Goal: Information Seeking & Learning: Learn about a topic

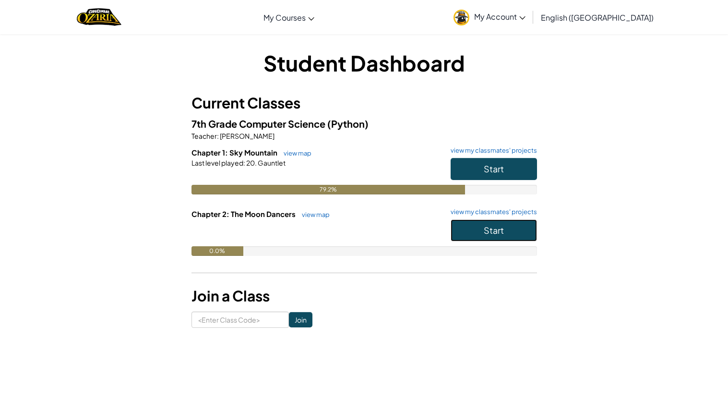
click at [469, 228] on button "Start" at bounding box center [493, 230] width 86 height 22
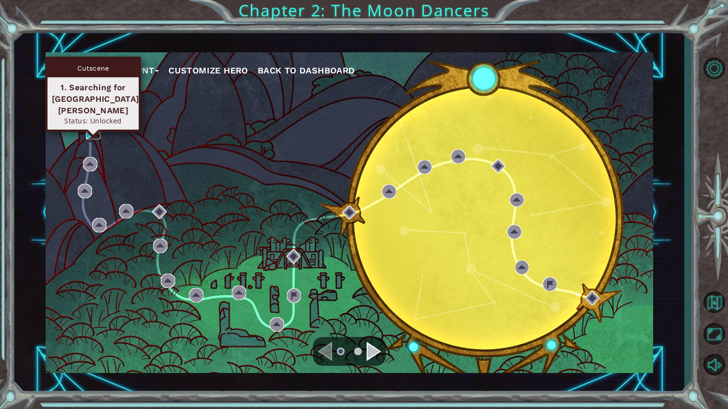
click at [98, 130] on img at bounding box center [93, 132] width 14 height 14
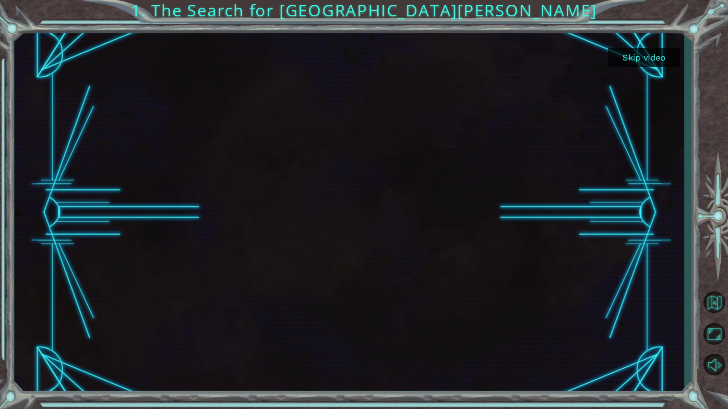
click at [501, 305] on div at bounding box center [349, 213] width 640 height 360
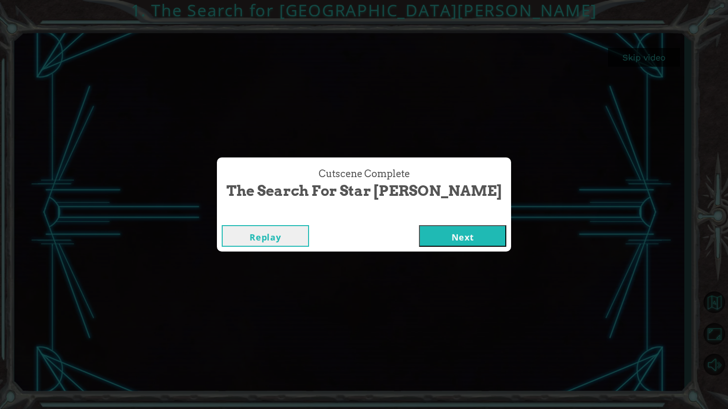
click at [419, 236] on button "Next" at bounding box center [462, 236] width 87 height 22
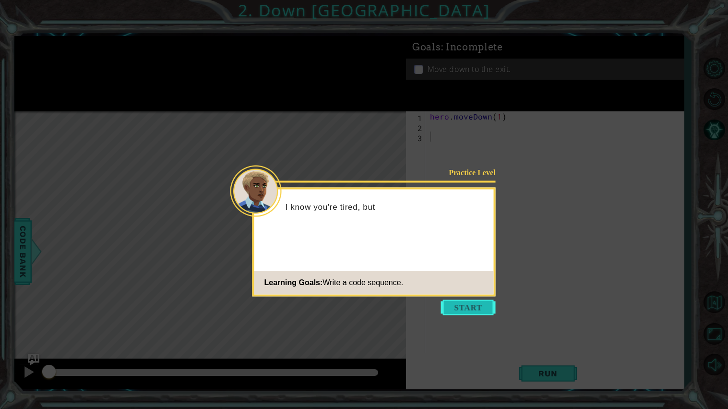
click at [472, 312] on button "Start" at bounding box center [468, 306] width 55 height 15
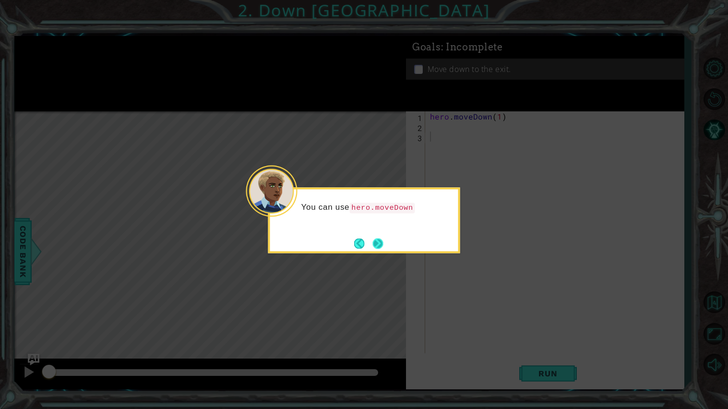
click at [381, 245] on button "Next" at bounding box center [378, 243] width 11 height 11
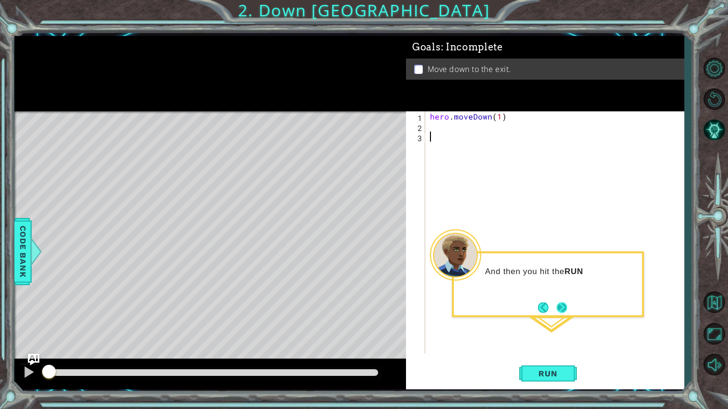
click at [562, 302] on button "Next" at bounding box center [562, 307] width 11 height 11
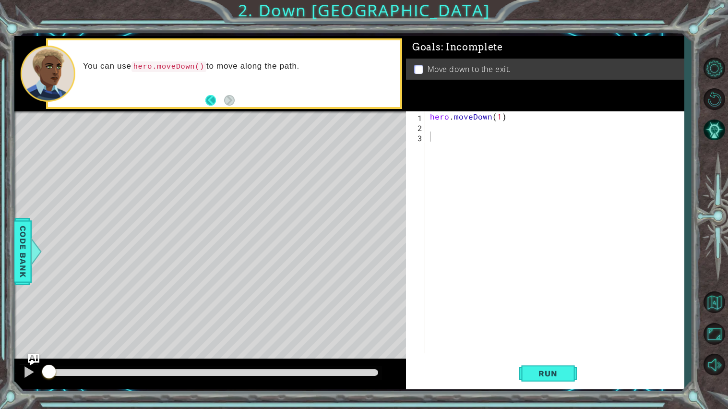
click at [210, 99] on button "Back" at bounding box center [214, 100] width 19 height 11
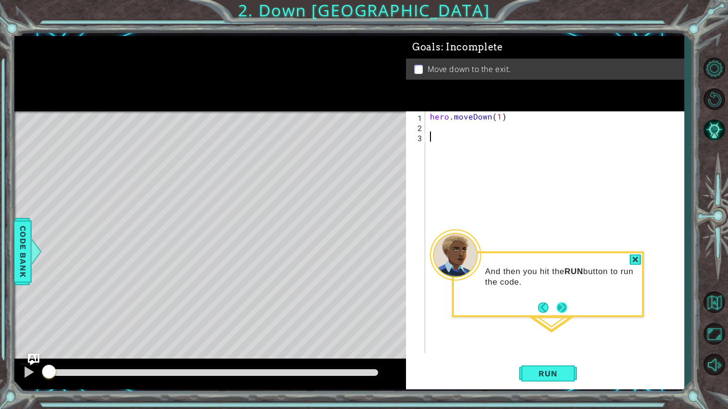
click at [559, 311] on button "Next" at bounding box center [562, 307] width 11 height 11
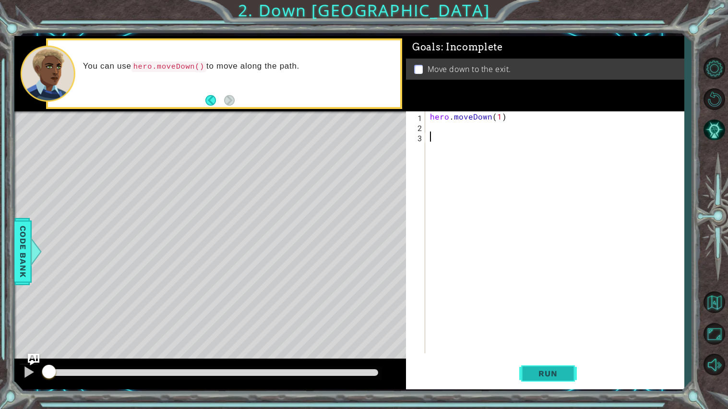
click at [559, 378] on span "Run" at bounding box center [548, 373] width 38 height 10
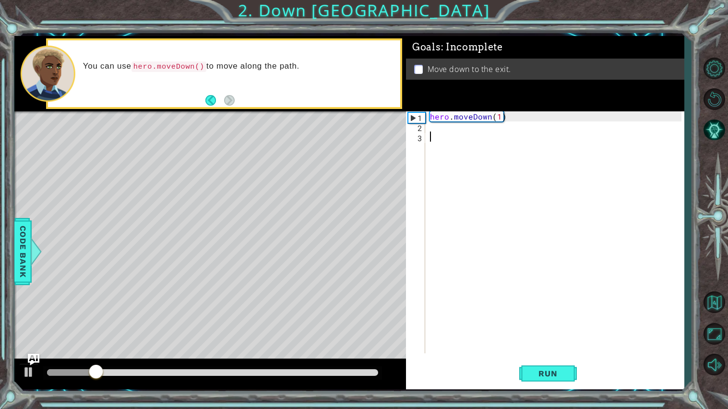
click at [500, 121] on div "hero . moveDown ( 1 )" at bounding box center [557, 242] width 258 height 262
type textarea "hero.moveDown(2)"
click at [530, 360] on button "Run" at bounding box center [548, 373] width 58 height 28
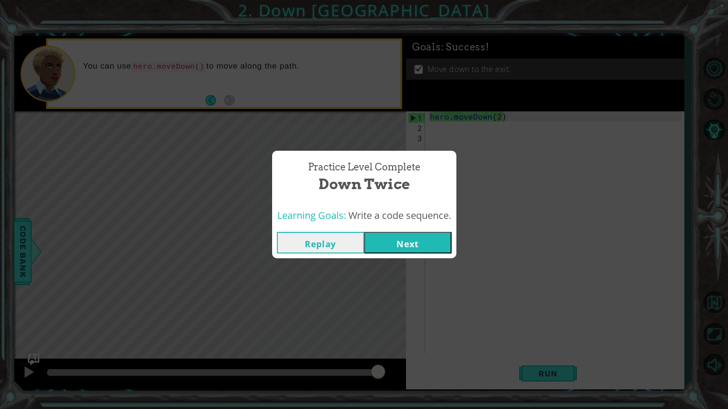
click at [383, 241] on button "Next" at bounding box center [407, 243] width 87 height 22
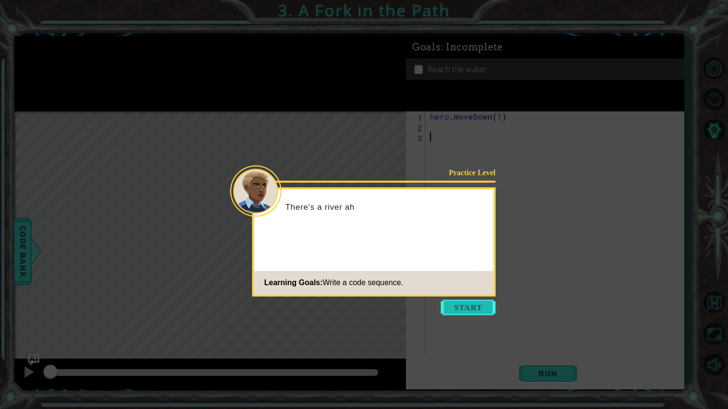
click at [468, 306] on button "Start" at bounding box center [468, 306] width 55 height 15
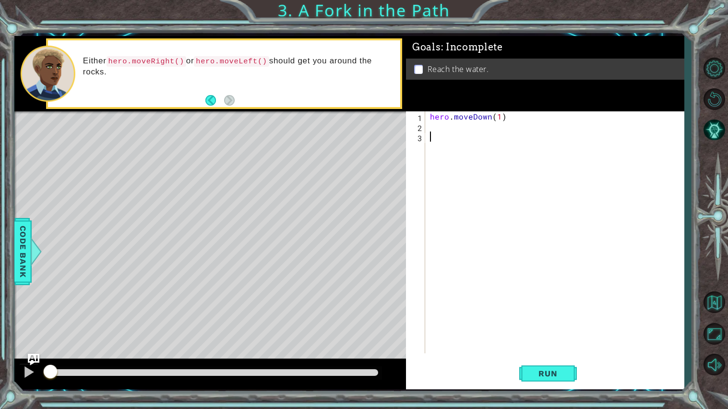
click at [489, 132] on div "hero . moveDown ( 1 )" at bounding box center [557, 242] width 258 height 262
click at [441, 124] on div "hero . moveDown ( 1 )" at bounding box center [557, 242] width 258 height 262
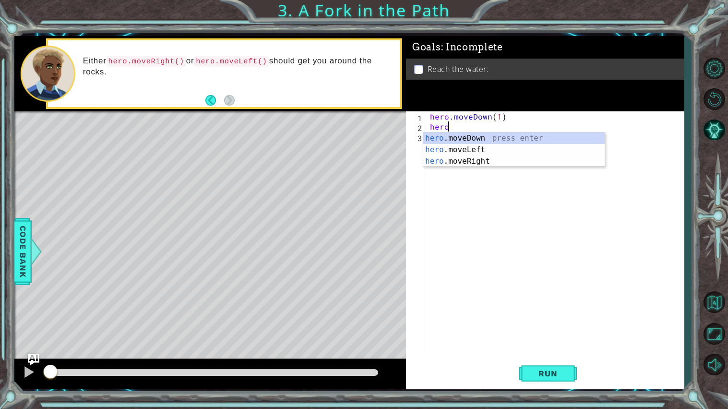
scroll to position [0, 0]
click at [452, 151] on div "hero .moveDown press enter hero .moveLeft press enter hero .moveRight press ent…" at bounding box center [513, 161] width 181 height 58
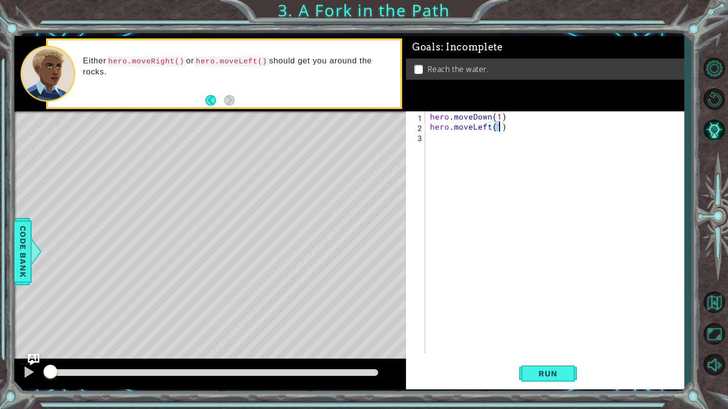
click at [458, 142] on div "hero . moveDown ( 1 ) hero . moveLeft ( 1 )" at bounding box center [557, 242] width 258 height 262
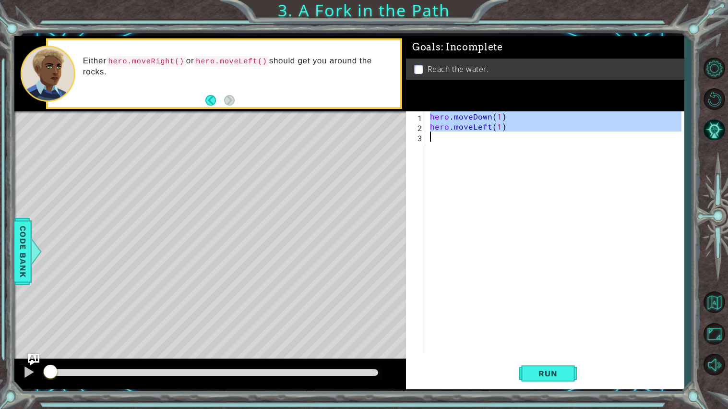
type textarea "hero.moveLeft(1)"
click at [458, 142] on div "hero . moveDown ( 1 ) hero . moveLeft ( 1 )" at bounding box center [554, 232] width 253 height 242
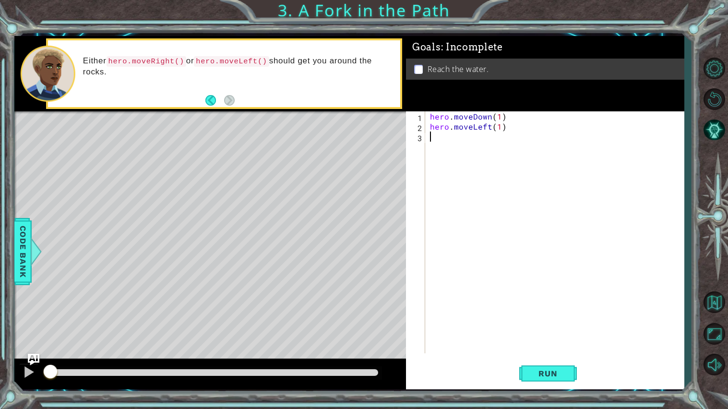
scroll to position [0, 0]
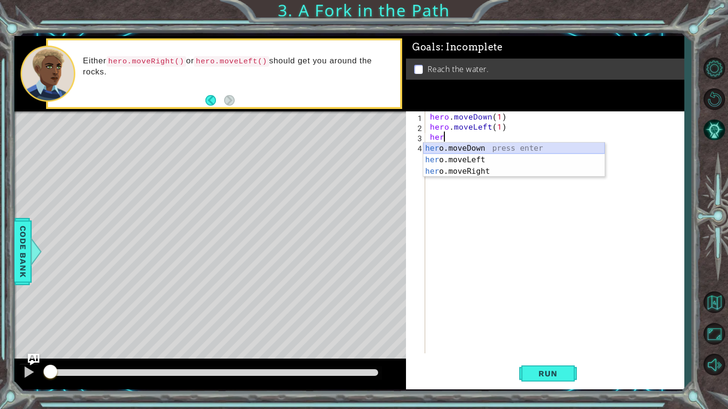
click at [458, 152] on div "her o.moveDown press enter her o.moveLeft press enter her o.moveRight press ent…" at bounding box center [513, 171] width 181 height 58
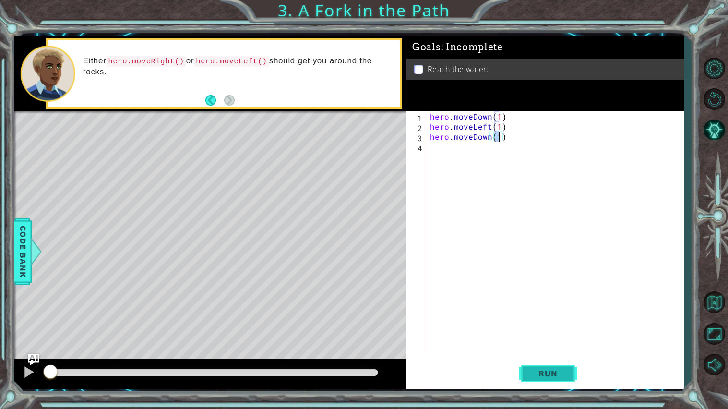
type textarea "hero.moveDown(1)"
click at [553, 376] on span "Run" at bounding box center [548, 373] width 38 height 10
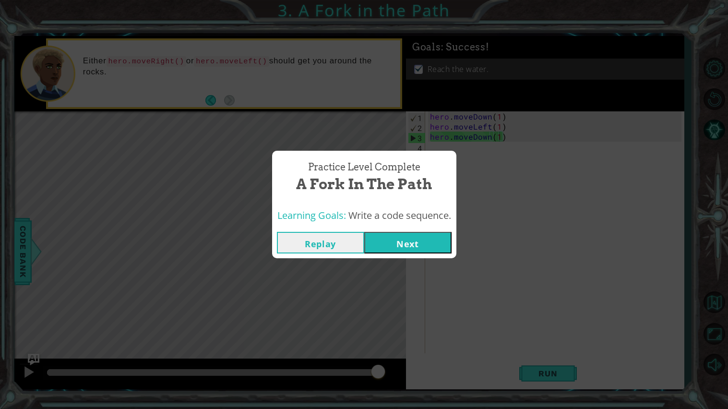
click at [394, 245] on button "Next" at bounding box center [407, 243] width 87 height 22
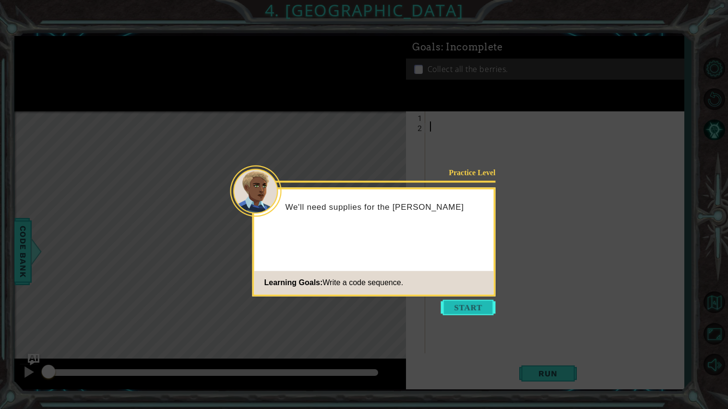
click at [458, 304] on button "Start" at bounding box center [468, 306] width 55 height 15
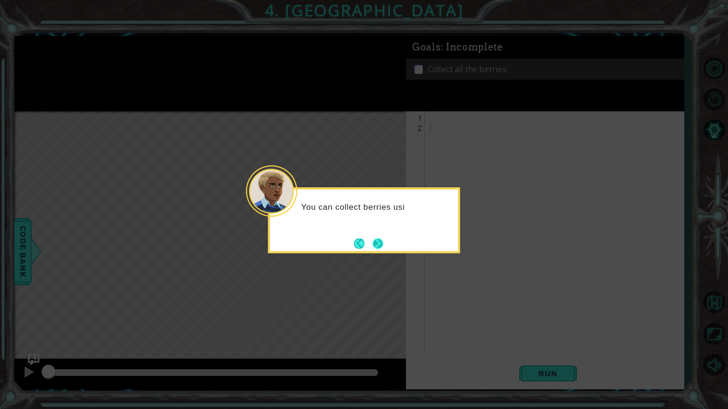
click at [383, 239] on button "Next" at bounding box center [378, 243] width 11 height 11
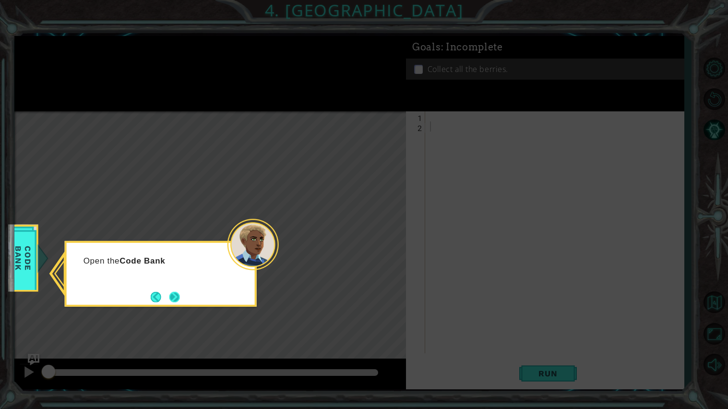
click at [179, 297] on button "Next" at bounding box center [174, 297] width 11 height 11
click at [173, 298] on button "Next" at bounding box center [174, 296] width 11 height 11
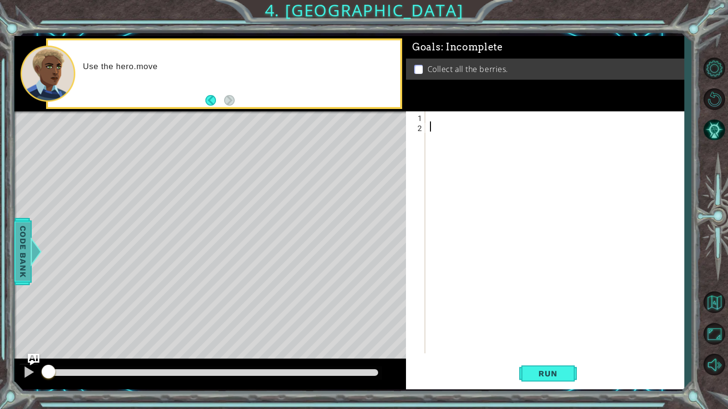
click at [27, 241] on span "Code Bank" at bounding box center [22, 251] width 15 height 59
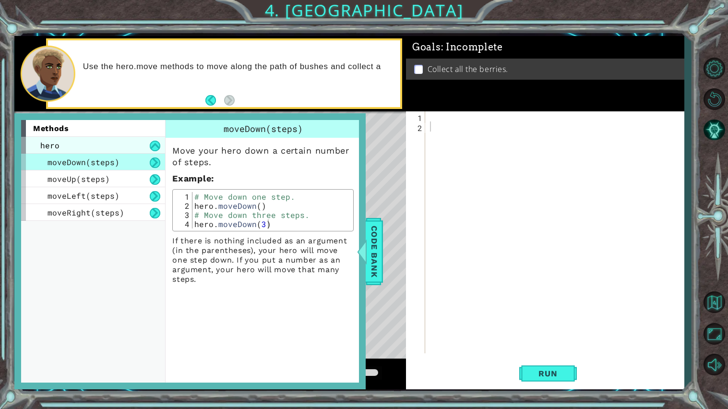
click at [113, 147] on div "hero" at bounding box center [93, 145] width 144 height 17
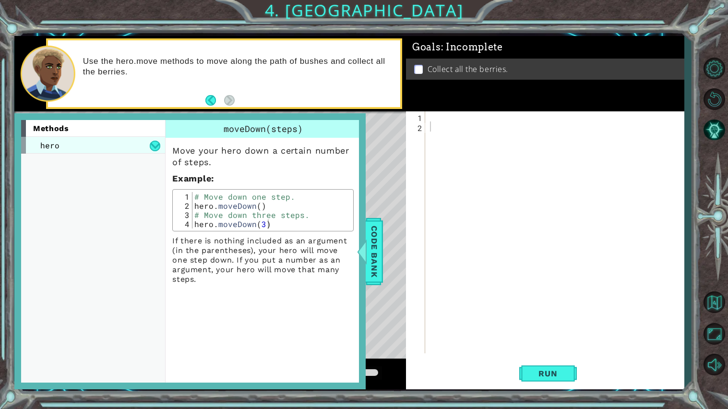
click at [122, 139] on div "hero" at bounding box center [93, 145] width 144 height 17
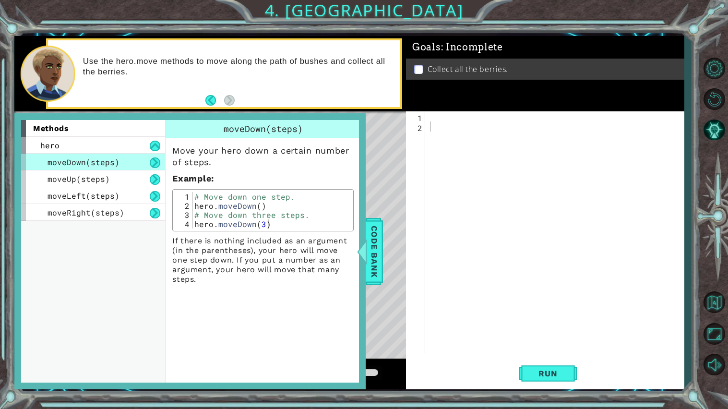
click at [129, 133] on div "methods" at bounding box center [93, 128] width 144 height 17
click at [135, 141] on div "hero" at bounding box center [93, 145] width 144 height 17
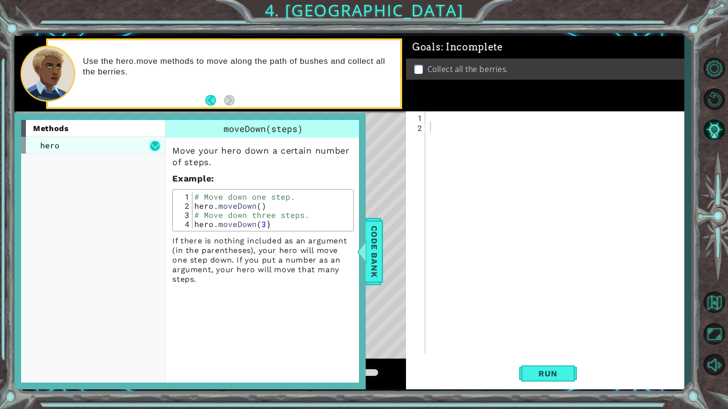
click at [160, 146] on button at bounding box center [155, 146] width 11 height 11
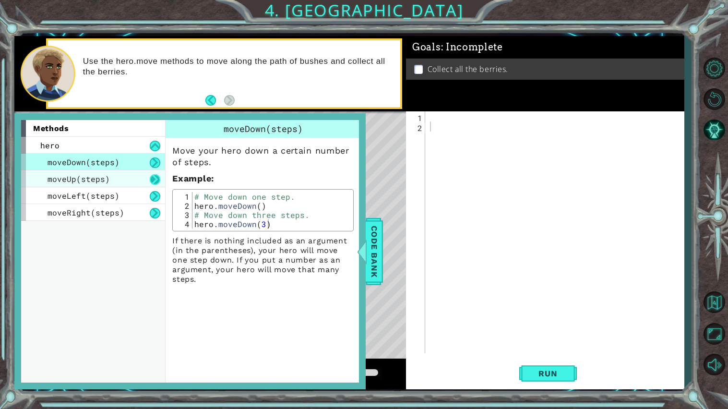
click at [153, 181] on button at bounding box center [155, 179] width 11 height 11
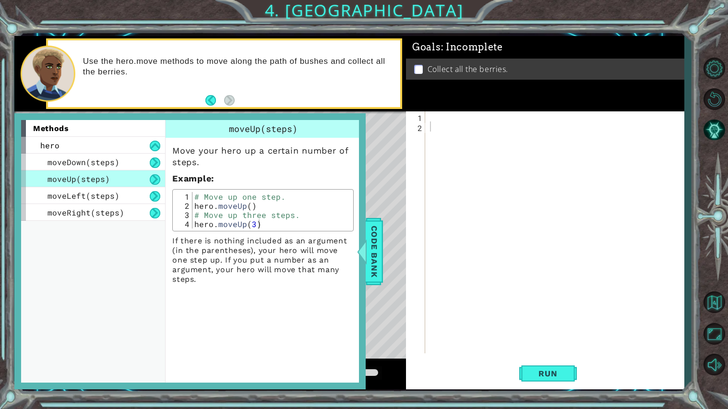
click at [154, 178] on button at bounding box center [155, 179] width 11 height 11
click at [70, 126] on div "methods" at bounding box center [93, 128] width 144 height 17
click at [444, 262] on div at bounding box center [557, 242] width 258 height 262
click at [369, 257] on span "Code Bank" at bounding box center [374, 251] width 15 height 59
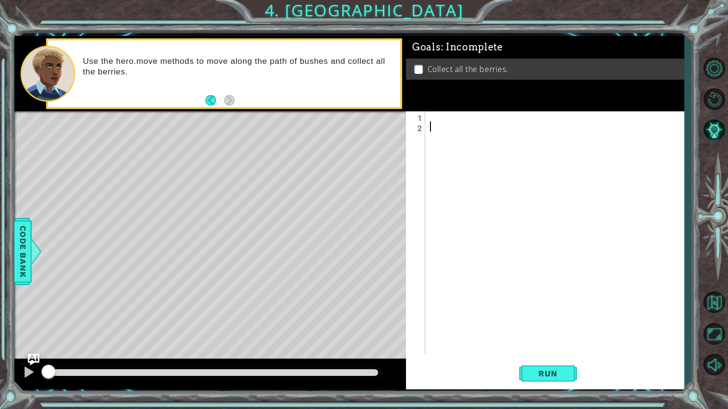
click at [473, 173] on div at bounding box center [557, 242] width 258 height 262
click at [444, 127] on div at bounding box center [557, 242] width 258 height 262
click at [438, 122] on div at bounding box center [557, 242] width 258 height 262
click at [439, 116] on div at bounding box center [557, 242] width 258 height 262
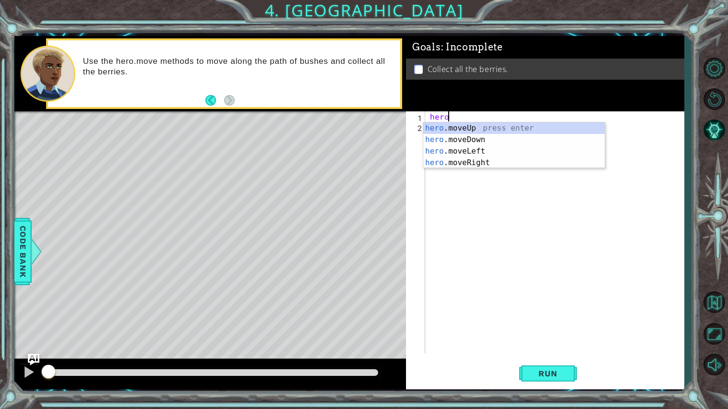
scroll to position [0, 0]
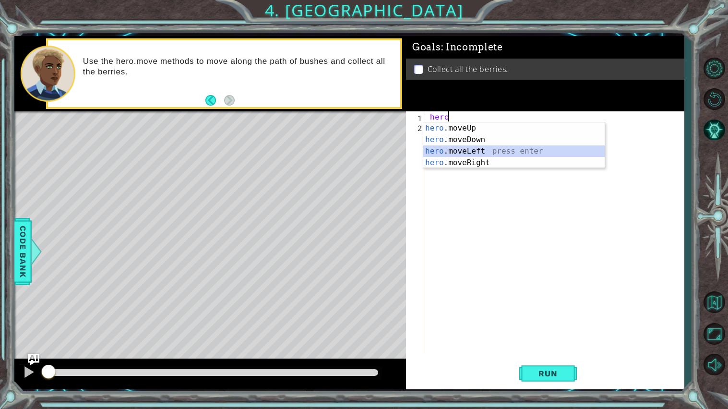
click at [471, 152] on div "hero .moveUp press enter hero .moveDown press enter hero .moveLeft press enter …" at bounding box center [513, 156] width 181 height 69
type textarea "hero.moveLeft(1)"
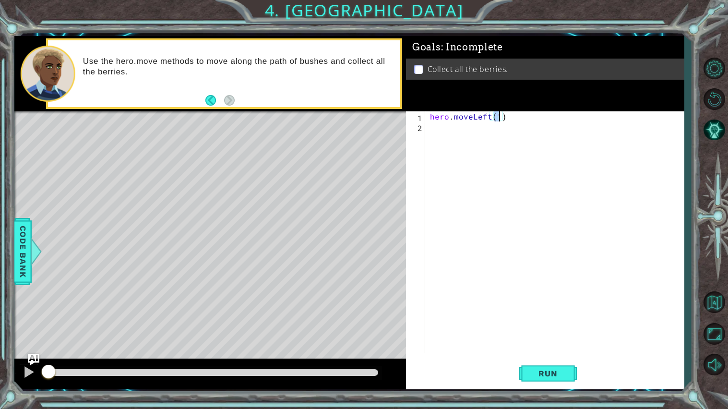
click at [476, 142] on div "hero . moveLeft ( 1 )" at bounding box center [557, 242] width 258 height 262
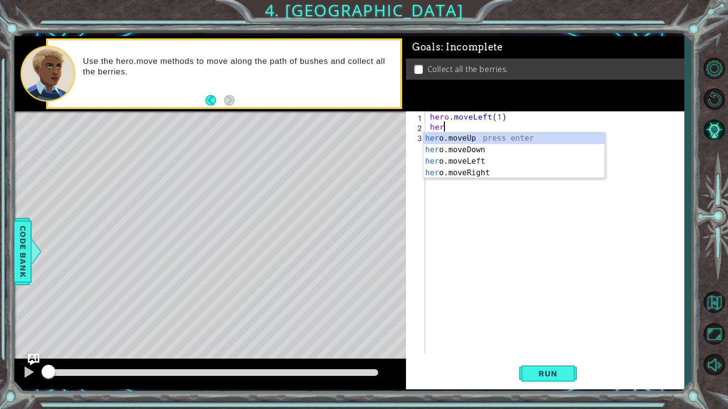
scroll to position [0, 0]
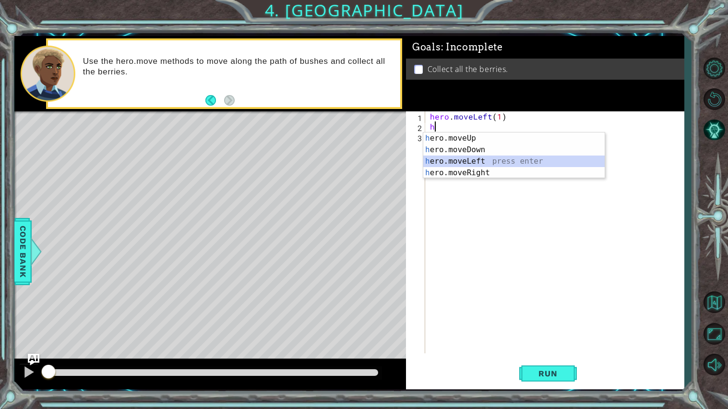
click at [487, 159] on div "h ero.moveUp press enter h ero.moveDown press enter h ero.moveLeft press enter …" at bounding box center [513, 166] width 181 height 69
type textarea "hero.moveLeft(1)"
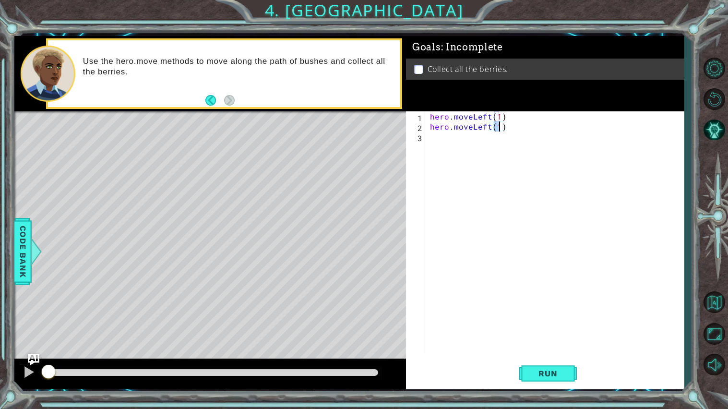
click at [480, 140] on div "hero . moveLeft ( 1 ) hero . moveLeft ( 1 )" at bounding box center [557, 242] width 258 height 262
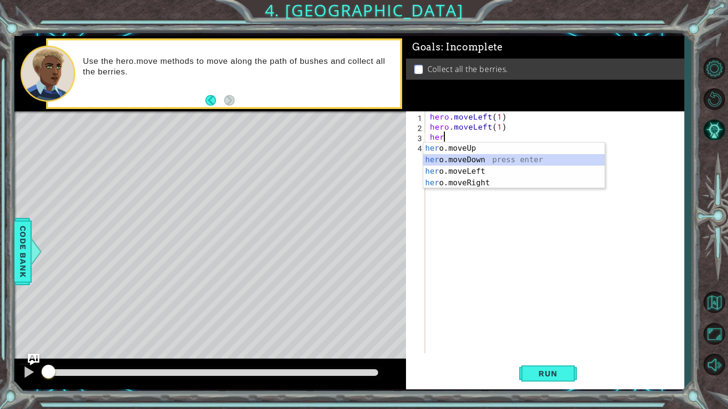
click at [482, 161] on div "her o.moveUp press enter her o.moveDown press enter her o.moveLeft press enter …" at bounding box center [513, 176] width 181 height 69
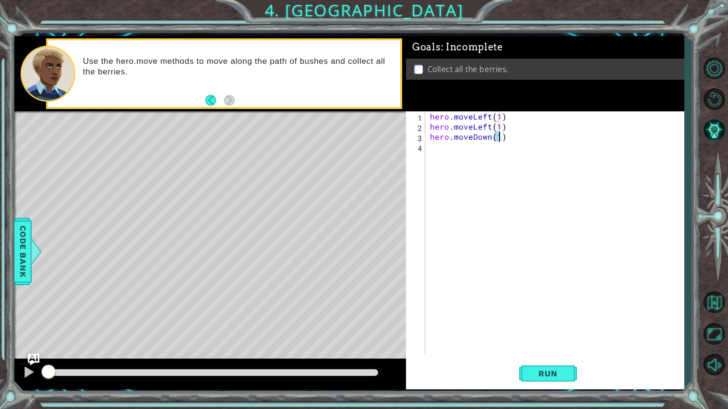
click at [499, 118] on div "hero . moveLeft ( 1 ) hero . moveLeft ( 1 ) hero . moveDown ( 1 )" at bounding box center [557, 242] width 258 height 262
type textarea "hero.moveLeft(1)"
click at [492, 145] on div "hero . moveLeft ( 1 ) hero . moveLeft ( 1 ) hero . moveDown ( 1 )" at bounding box center [557, 242] width 258 height 262
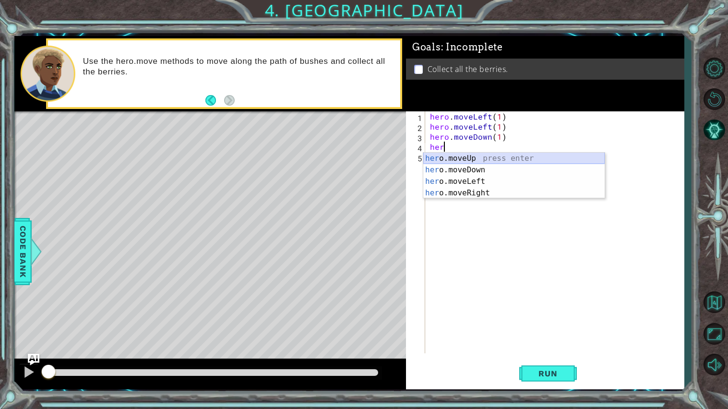
click at [484, 158] on div "her o.moveUp press enter her o.moveDown press enter her o.moveLeft press enter …" at bounding box center [513, 187] width 181 height 69
type textarea "hero.moveUp(1)"
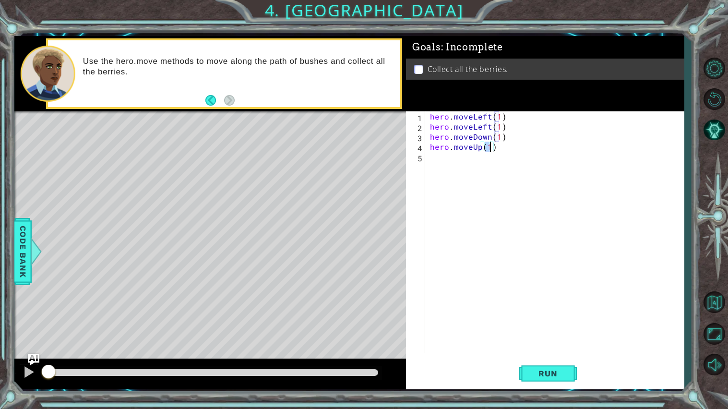
click at [480, 162] on div "hero . moveLeft ( 1 ) hero . moveLeft ( 1 ) hero . moveDown ( 1 ) hero . moveUp…" at bounding box center [557, 242] width 258 height 262
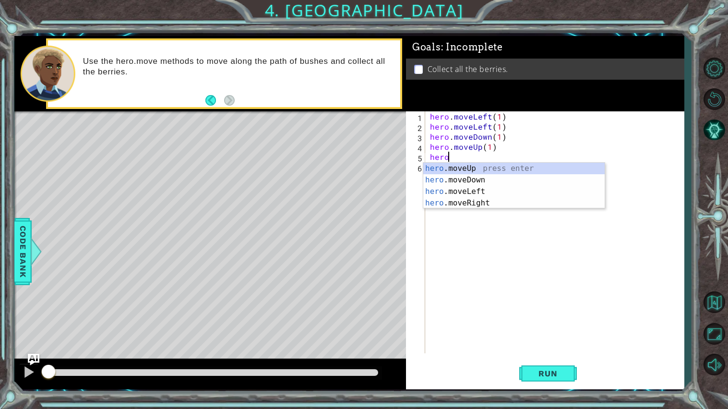
scroll to position [0, 0]
click at [483, 200] on div "hero .moveUp press enter hero .moveDown press enter hero .moveLeft press enter …" at bounding box center [513, 197] width 181 height 69
type textarea "hero.moveRight(1)"
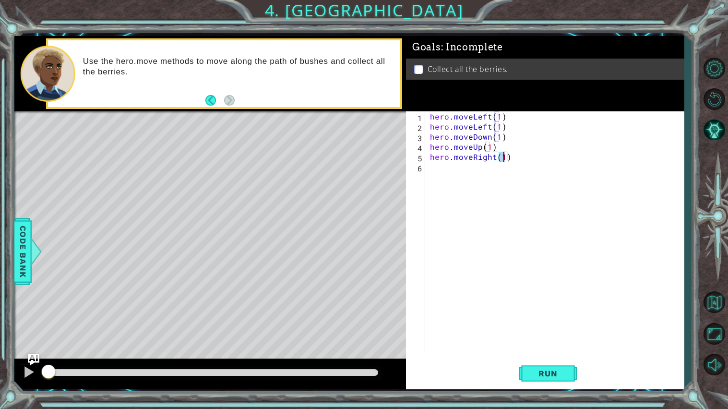
click at [467, 169] on div "hero . moveLeft ( 1 ) hero . moveLeft ( 1 ) hero . moveDown ( 1 ) hero . moveUp…" at bounding box center [557, 242] width 258 height 262
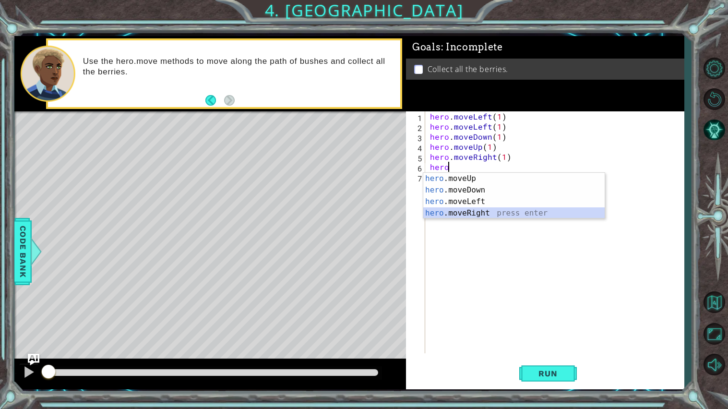
click at [475, 215] on div "hero .moveUp press enter hero .moveDown press enter hero .moveLeft press enter …" at bounding box center [513, 207] width 181 height 69
type textarea "hero.moveRight(1)"
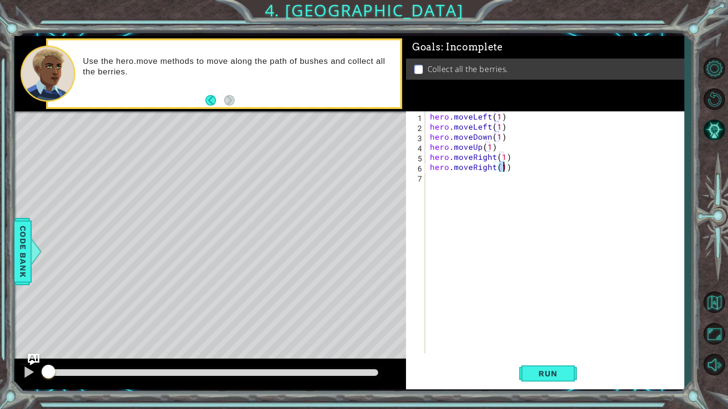
click at [462, 181] on div "hero . moveLeft ( 1 ) hero . moveLeft ( 1 ) hero . moveDown ( 1 ) hero . moveUp…" at bounding box center [557, 242] width 258 height 262
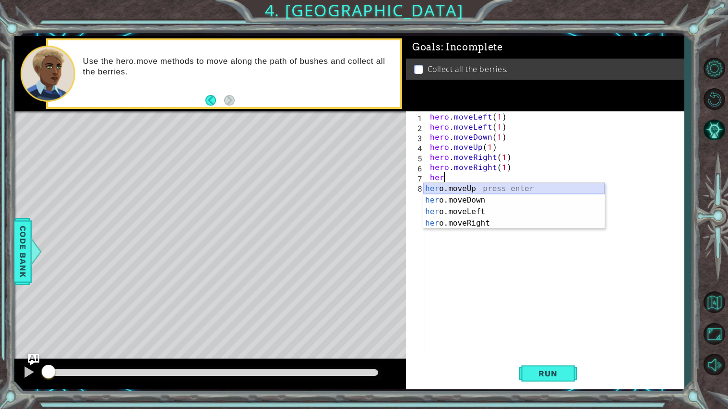
click at [461, 188] on div "her o.moveUp press enter her o.moveDown press enter her o.moveLeft press enter …" at bounding box center [513, 217] width 181 height 69
type textarea "hero.moveUp(1)"
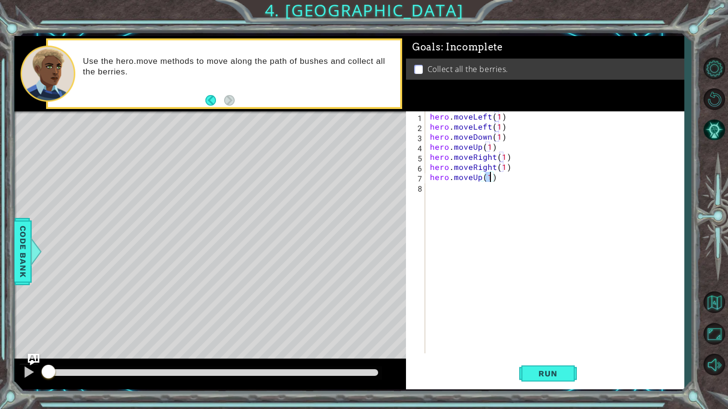
click at [462, 189] on div "hero . moveLeft ( 1 ) hero . moveLeft ( 1 ) hero . moveDown ( 1 ) hero . moveUp…" at bounding box center [557, 242] width 258 height 262
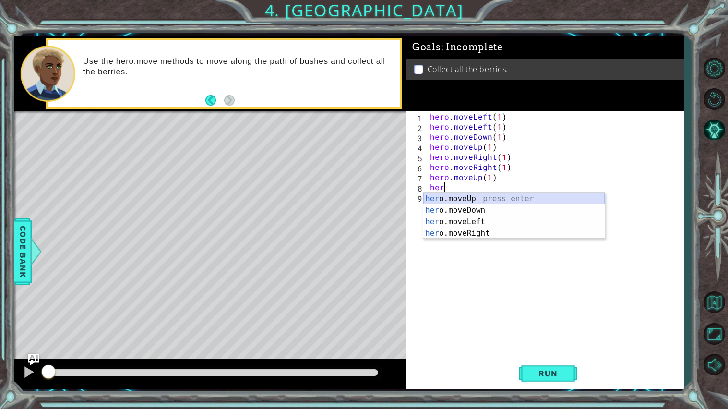
click at [462, 199] on div "her o.moveUp press enter her o.moveDown press enter her o.moveLeft press enter …" at bounding box center [513, 227] width 181 height 69
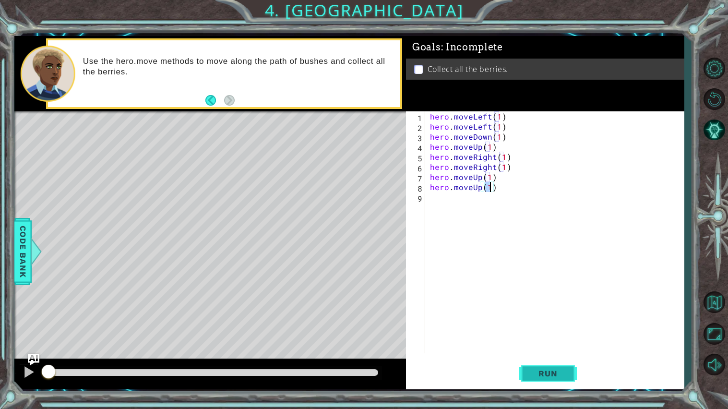
click at [548, 370] on span "Run" at bounding box center [548, 373] width 38 height 10
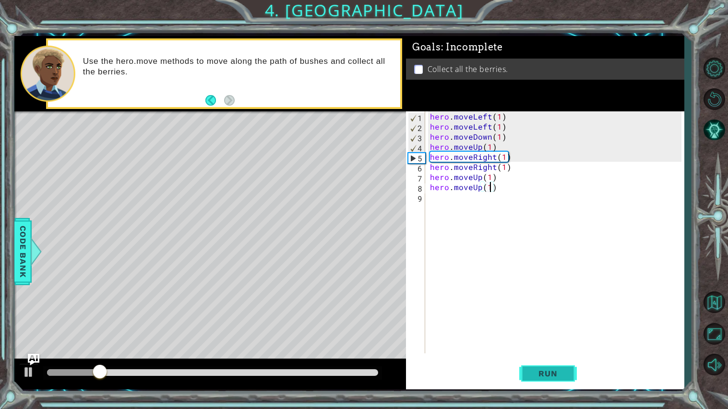
click at [545, 367] on button "Run" at bounding box center [548, 373] width 58 height 28
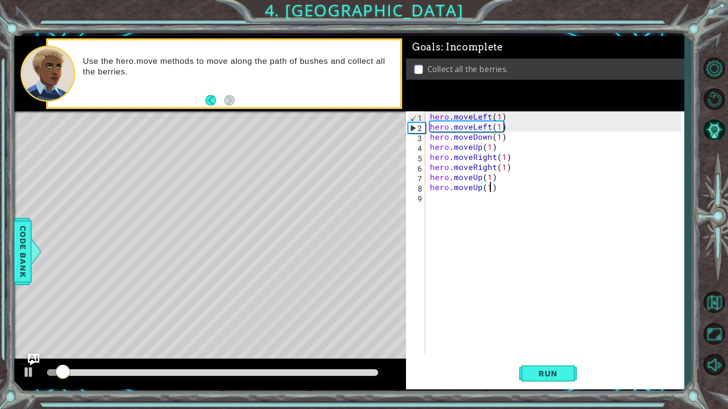
click at [481, 149] on div "hero . moveLeft ( 1 ) hero . moveLeft ( 1 ) hero . moveDown ( 1 ) hero . moveUp…" at bounding box center [557, 242] width 258 height 262
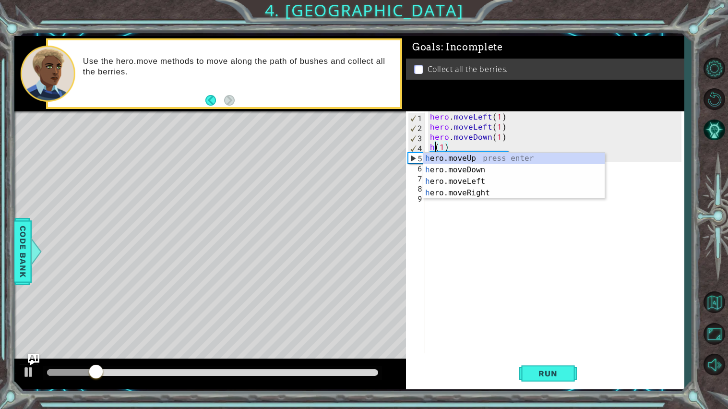
click at [485, 146] on div "hero . moveLeft ( 1 ) hero . moveLeft ( 1 ) hero . moveDown ( 1 ) h ( 1 ) hero …" at bounding box center [557, 242] width 258 height 262
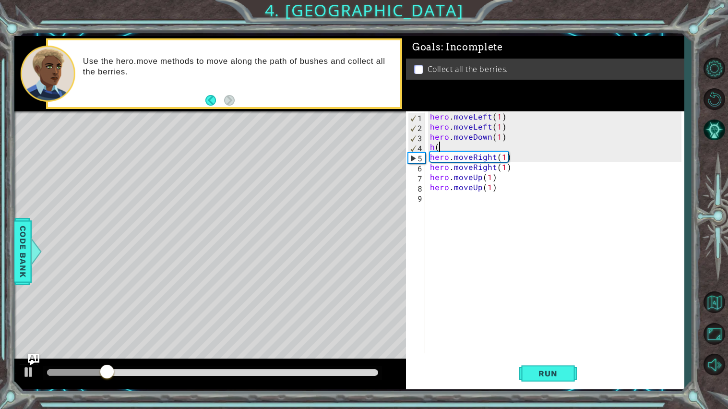
type textarea "h"
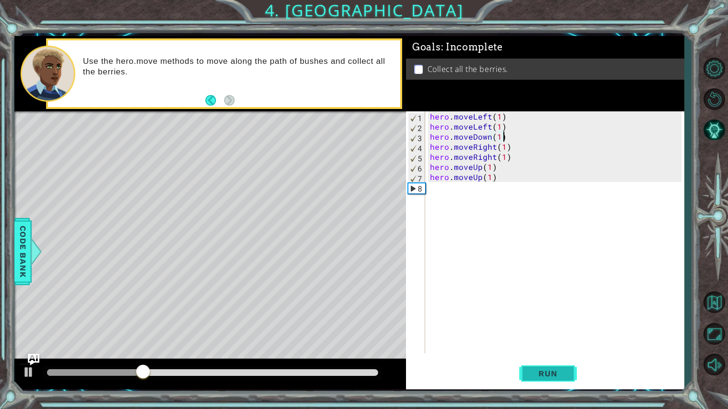
click at [557, 377] on span "Run" at bounding box center [548, 373] width 38 height 10
click at [491, 149] on div "hero . moveLeft ( 1 ) hero . moveLeft ( 1 ) hero . moveDown ( 1 ) hero . moveRi…" at bounding box center [557, 242] width 258 height 262
click at [495, 148] on div "hero . moveLeft ( 1 ) hero . moveLeft ( 1 ) hero . moveDown ( 1 ) hero . moveRi…" at bounding box center [557, 242] width 258 height 262
click at [490, 141] on div "hero . moveLeft ( 1 ) hero . moveLeft ( 1 ) hero . moveDown ( 1 ) hero . moveRi…" at bounding box center [557, 242] width 258 height 262
type textarea "hero.moveDown(1)"
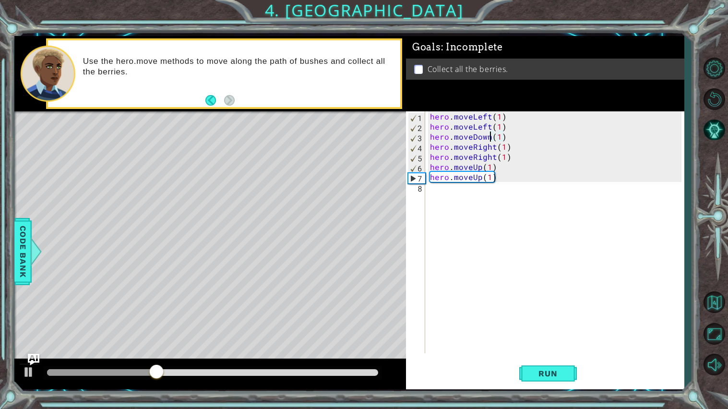
click at [490, 141] on div "hero . moveLeft ( 1 ) hero . moveLeft ( 1 ) hero . moveDown ( 1 ) hero . moveRi…" at bounding box center [557, 242] width 258 height 262
click at [508, 135] on div "hero . moveLeft ( 1 ) hero . moveLeft ( 1 ) hero . moveDown ( 1 ) hero . moveRi…" at bounding box center [554, 232] width 253 height 242
type textarea "j"
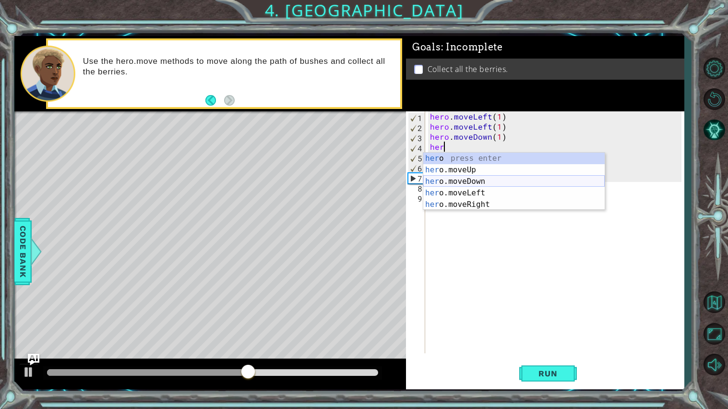
click at [511, 179] on div "her o press enter her o.moveUp press enter her o.moveDown press enter her o.mov…" at bounding box center [513, 193] width 181 height 81
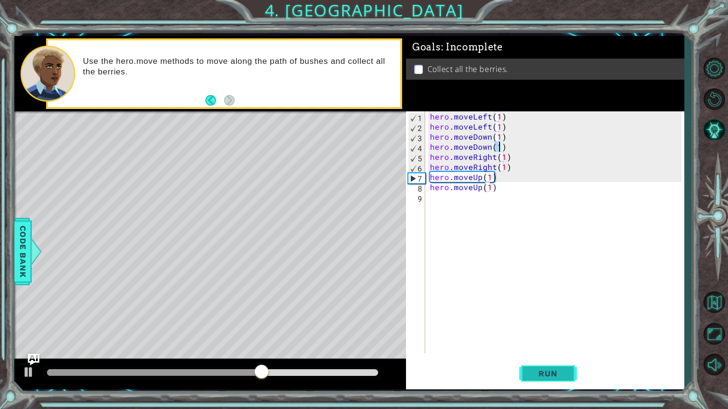
type textarea "hero.moveDown(1)"
click at [550, 371] on span "Run" at bounding box center [548, 373] width 38 height 10
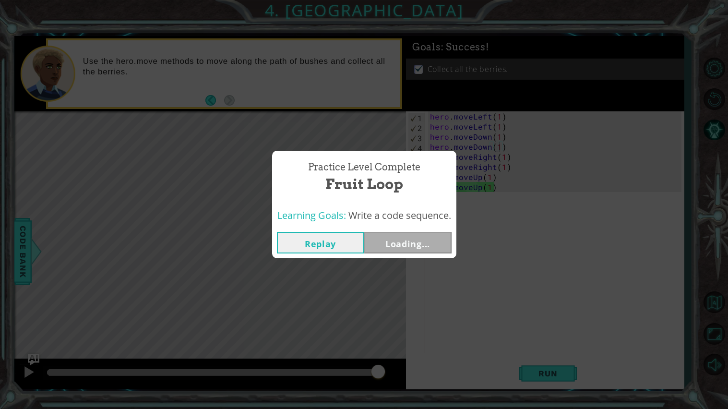
click at [545, 371] on div "Practice Level Complete Fruit Loop Learning Goals: Write a code sequence. Repla…" at bounding box center [364, 204] width 728 height 409
click at [436, 245] on button "Next" at bounding box center [407, 243] width 87 height 22
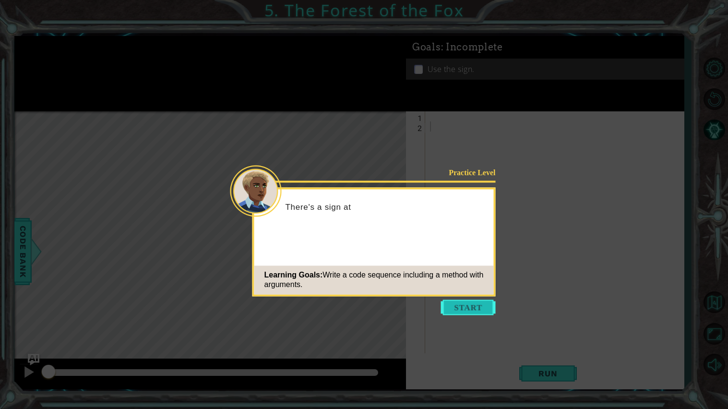
click at [480, 311] on button "Start" at bounding box center [468, 306] width 55 height 15
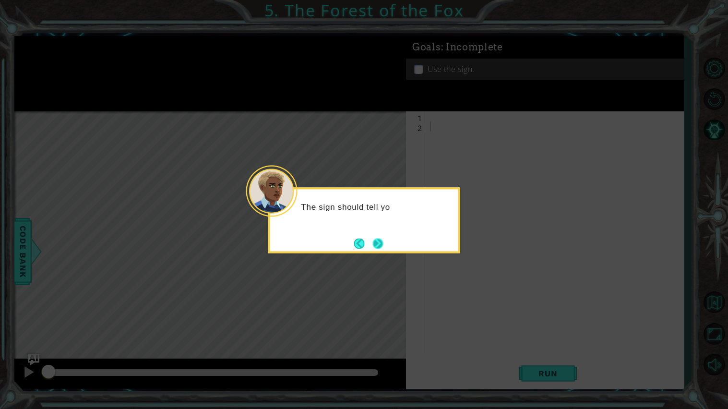
click at [374, 243] on button "Next" at bounding box center [378, 243] width 12 height 12
click at [378, 241] on button "Next" at bounding box center [378, 243] width 11 height 11
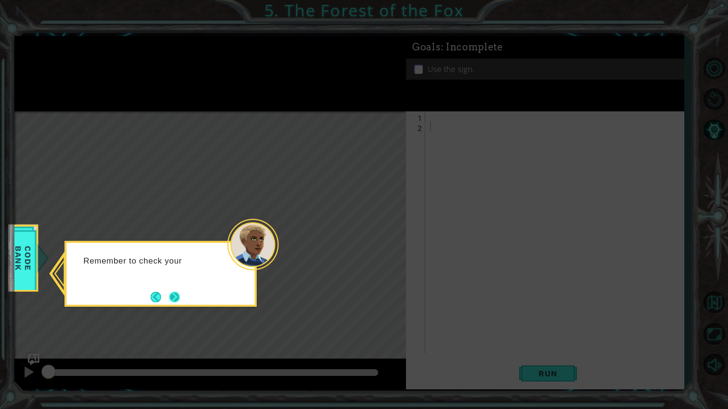
click at [172, 297] on button "Next" at bounding box center [174, 297] width 11 height 11
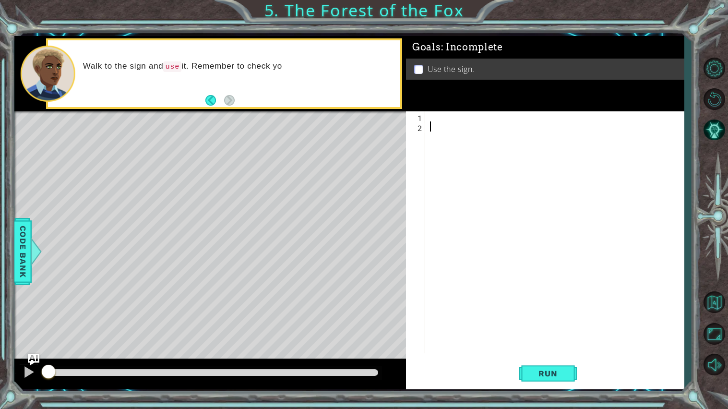
click at [454, 122] on div at bounding box center [557, 242] width 258 height 262
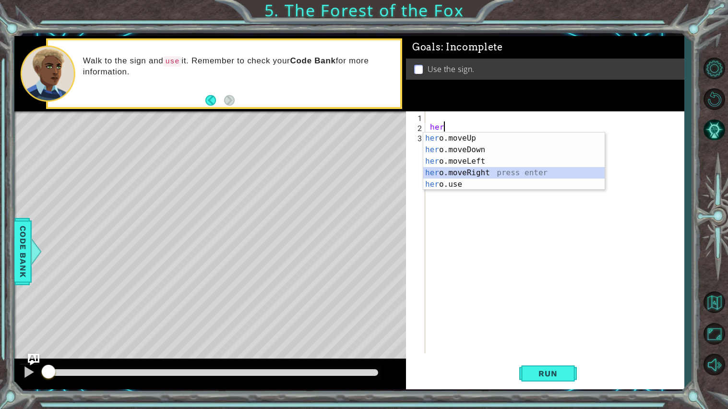
click at [482, 175] on div "her o.moveUp press enter her o.moveDown press enter her o.moveLeft press enter …" at bounding box center [513, 172] width 181 height 81
type textarea "hero.moveRight(1)"
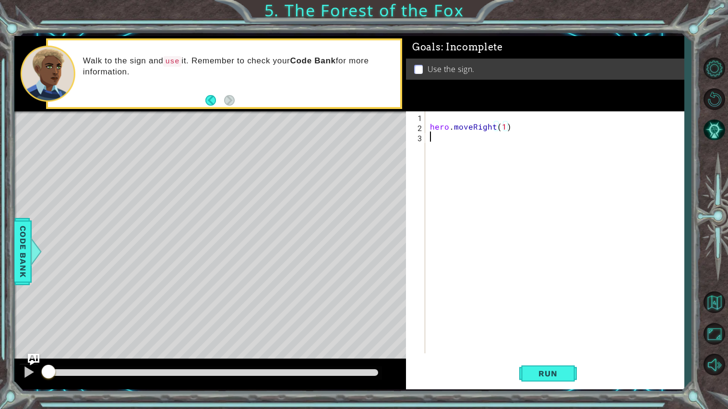
click at [481, 156] on div "hero . moveRight ( 1 )" at bounding box center [557, 242] width 258 height 262
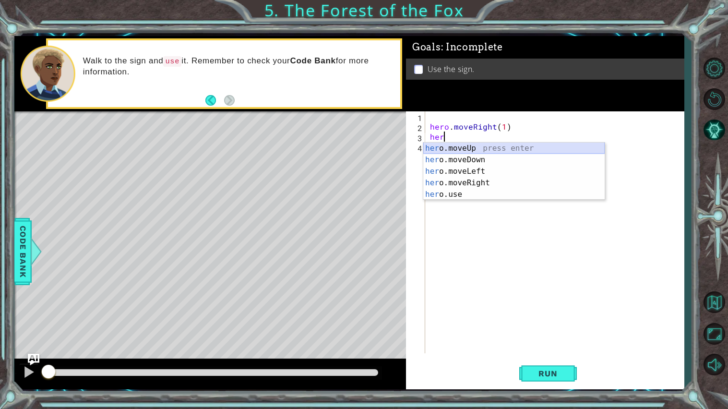
click at [458, 148] on div "her o.moveUp press enter her o.moveDown press enter her o.moveLeft press enter …" at bounding box center [513, 182] width 181 height 81
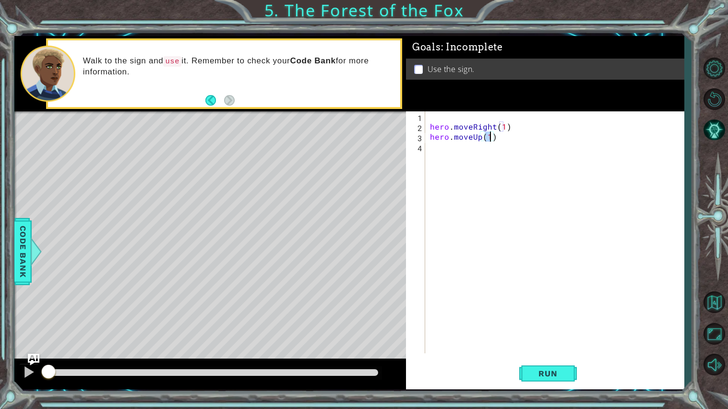
click at [459, 156] on div "hero . moveRight ( 1 ) hero . moveUp ( 1 )" at bounding box center [557, 242] width 258 height 262
type textarea "h"
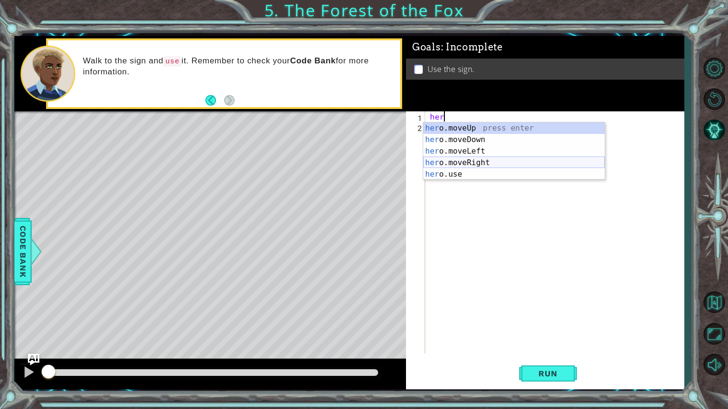
click at [474, 162] on div "her o.moveUp press enter her o.moveDown press enter her o.moveLeft press enter …" at bounding box center [513, 162] width 181 height 81
type textarea "hero.moveRight(1)"
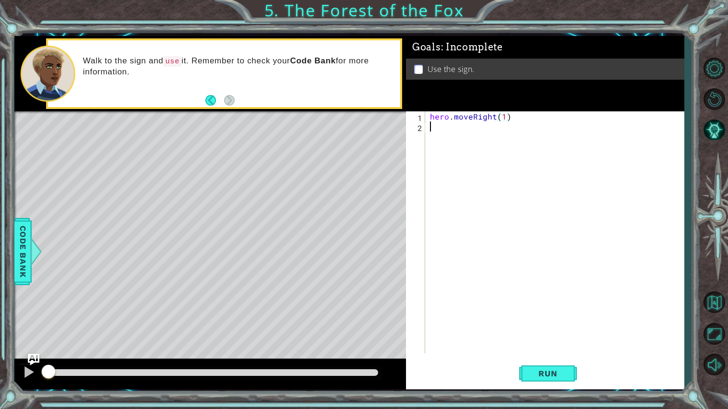
click at [462, 138] on div "hero . moveRight ( 1 )" at bounding box center [557, 242] width 258 height 262
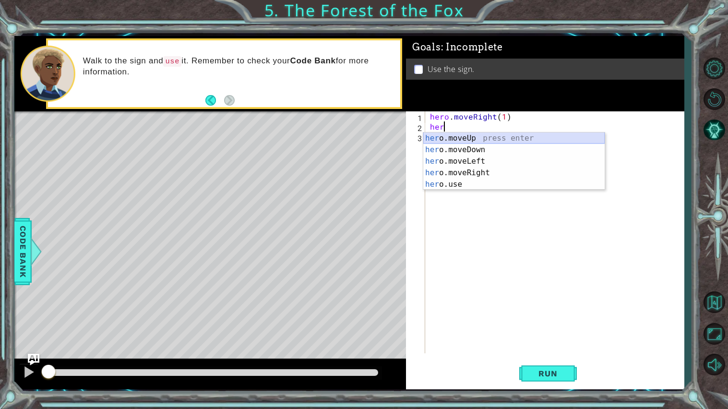
click at [460, 137] on div "her o.moveUp press enter her o.moveDown press enter her o.moveLeft press enter …" at bounding box center [513, 172] width 181 height 81
type textarea "hero.moveUp(1)"
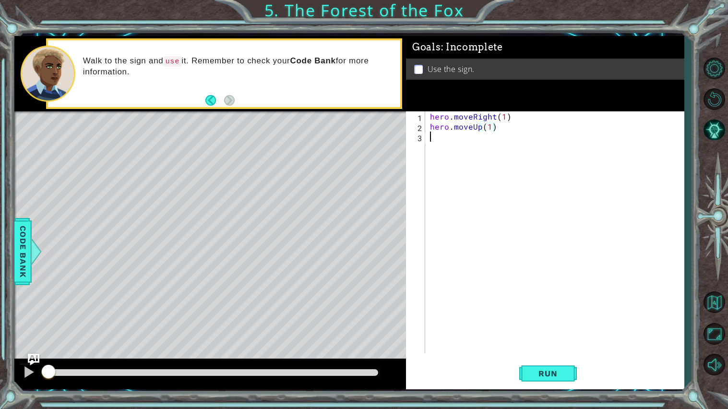
click at [459, 139] on div "hero . moveRight ( 1 ) hero . moveUp ( 1 )" at bounding box center [557, 242] width 258 height 262
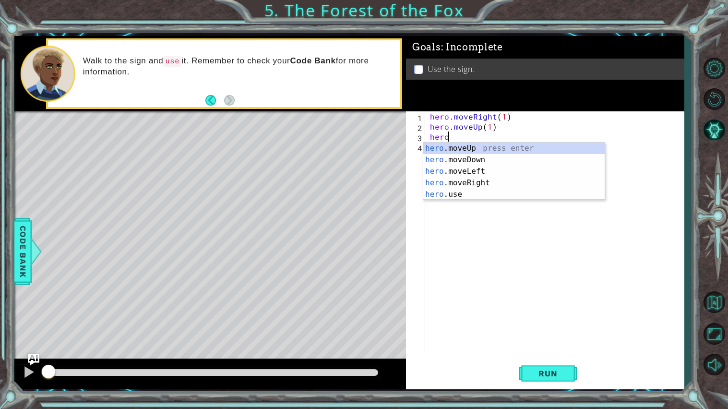
scroll to position [0, 0]
click at [488, 169] on div "hero .moveUp press enter hero .moveDown press enter hero .moveLeft press enter …" at bounding box center [513, 182] width 181 height 81
type textarea "hero.moveLeft(1)"
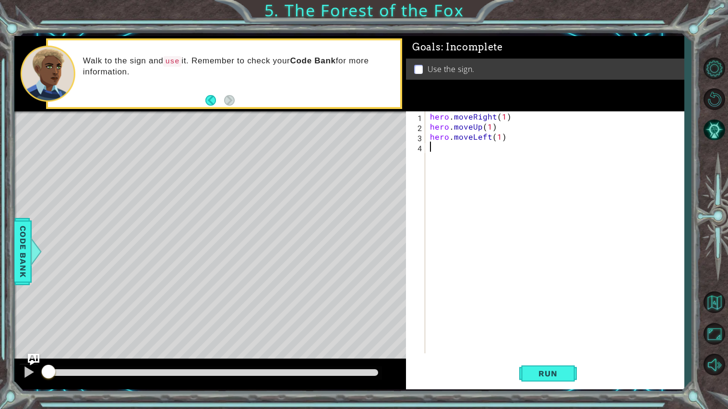
click at [436, 152] on div "hero . moveRight ( 1 ) hero . moveUp ( 1 ) hero . moveLeft ( 1 )" at bounding box center [557, 242] width 258 height 262
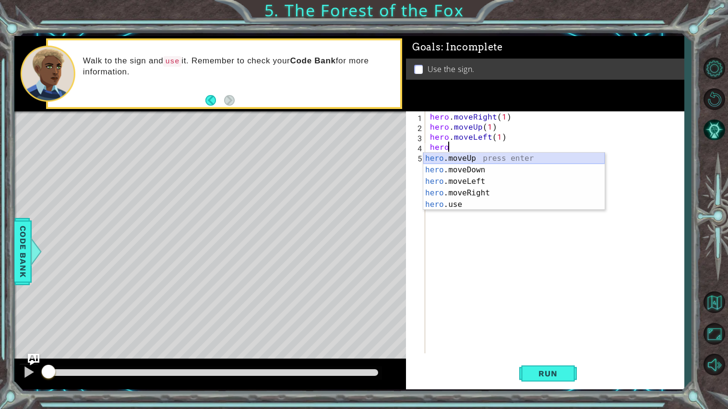
click at [499, 157] on div "hero .moveUp press enter hero .moveDown press enter hero .moveLeft press enter …" at bounding box center [513, 193] width 181 height 81
type textarea "hero.moveUp(1)"
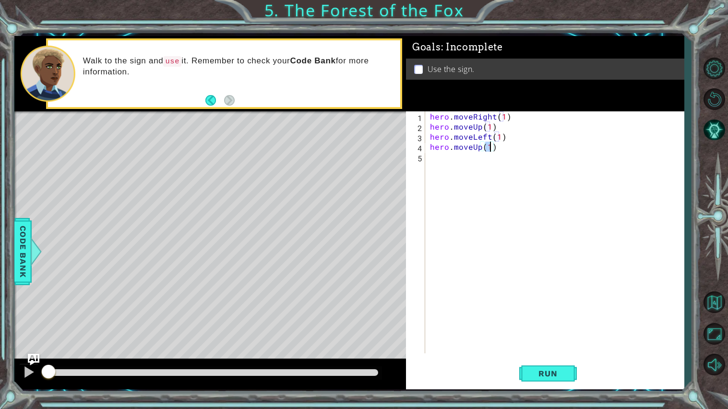
click at [476, 172] on div "hero . moveRight ( 1 ) hero . moveUp ( 1 ) hero . moveLeft ( 1 ) hero . moveUp …" at bounding box center [557, 242] width 258 height 262
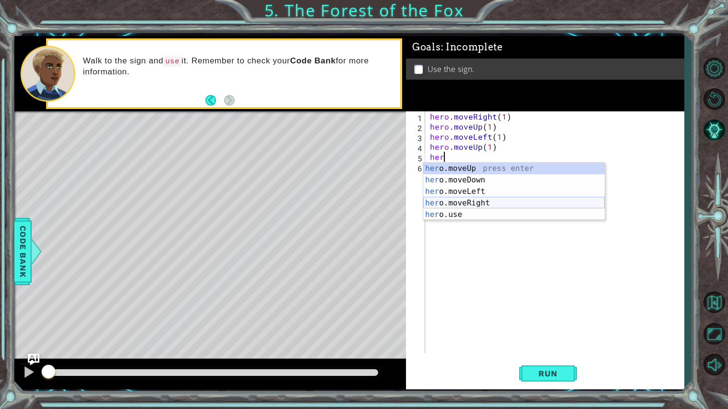
click at [475, 199] on div "her o.moveUp press enter her o.moveDown press enter her o.moveLeft press enter …" at bounding box center [513, 203] width 181 height 81
type textarea "hero.moveRight(1)"
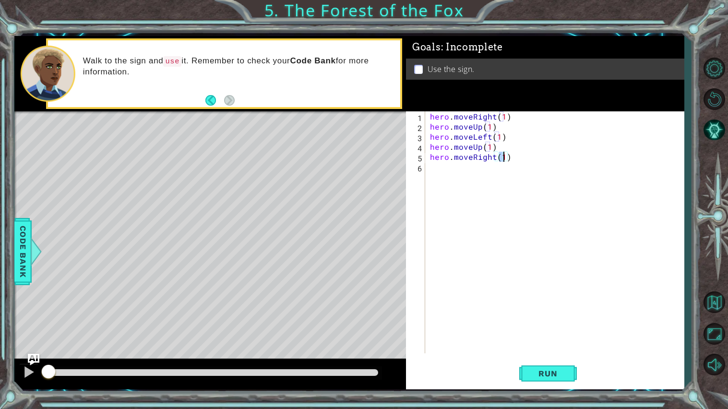
click at [479, 174] on div "hero . moveRight ( 1 ) hero . moveUp ( 1 ) hero . moveLeft ( 1 ) hero . moveUp …" at bounding box center [557, 242] width 258 height 262
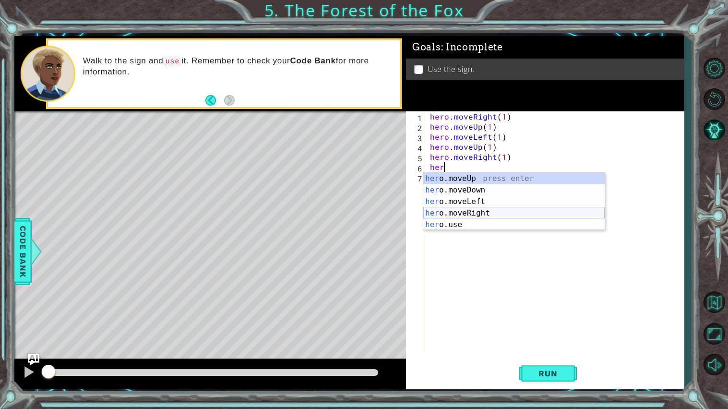
click at [480, 212] on div "her o.moveUp press enter her o.moveDown press enter her o.moveLeft press enter …" at bounding box center [513, 213] width 181 height 81
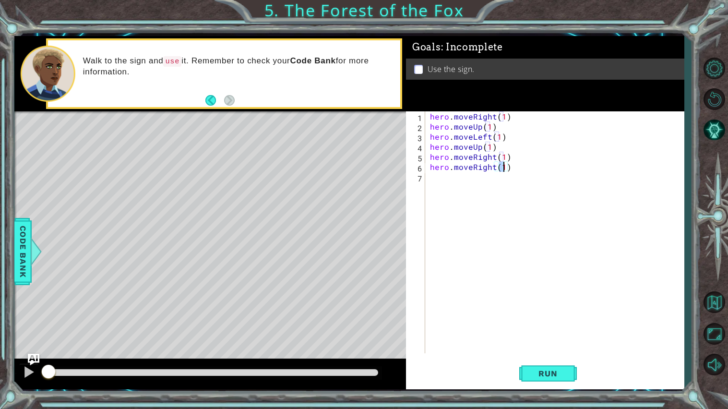
click at [506, 171] on div "hero . moveRight ( 1 ) hero . moveUp ( 1 ) hero . moveLeft ( 1 ) hero . moveUp …" at bounding box center [554, 232] width 253 height 242
click at [507, 170] on div "hero . moveRight ( 1 ) hero . moveUp ( 1 ) hero . moveLeft ( 1 ) hero . moveUp …" at bounding box center [557, 242] width 258 height 262
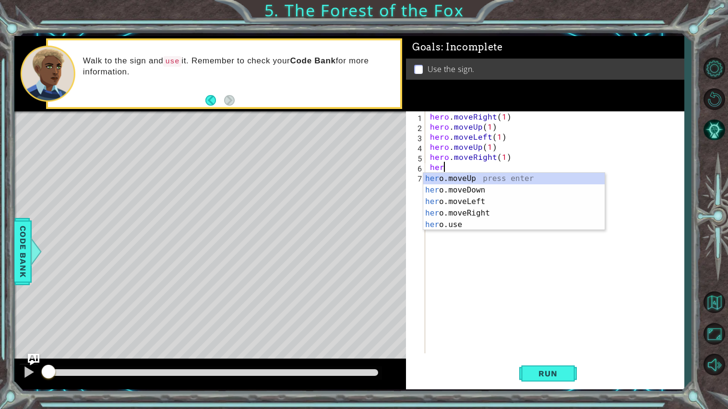
type textarea "h"
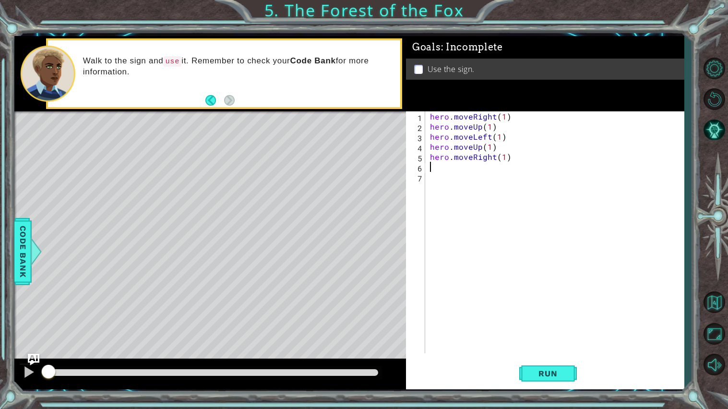
click at [506, 160] on div "hero . moveRight ( 1 ) hero . moveUp ( 1 ) hero . moveLeft ( 1 ) hero . moveUp …" at bounding box center [557, 242] width 258 height 262
type textarea "hero.moveRight(3)"
click at [485, 169] on div "hero . moveRight ( 1 ) hero . moveUp ( 1 ) hero . moveLeft ( 1 ) hero . moveUp …" at bounding box center [557, 242] width 258 height 262
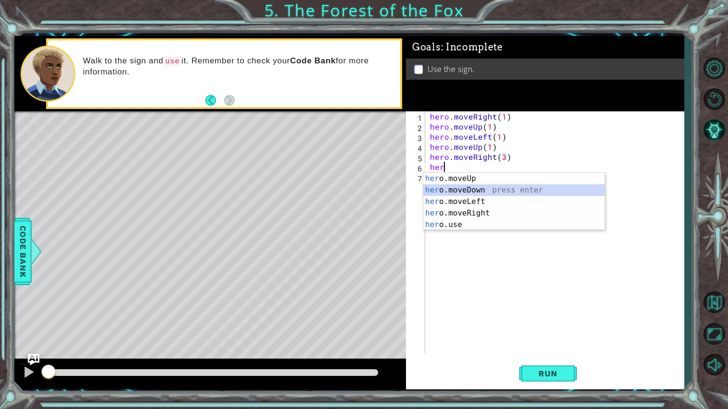
click at [477, 190] on div "her o.moveUp press enter her o.moveDown press enter her o.moveLeft press enter …" at bounding box center [513, 213] width 181 height 81
type textarea "hero.moveDown(1)"
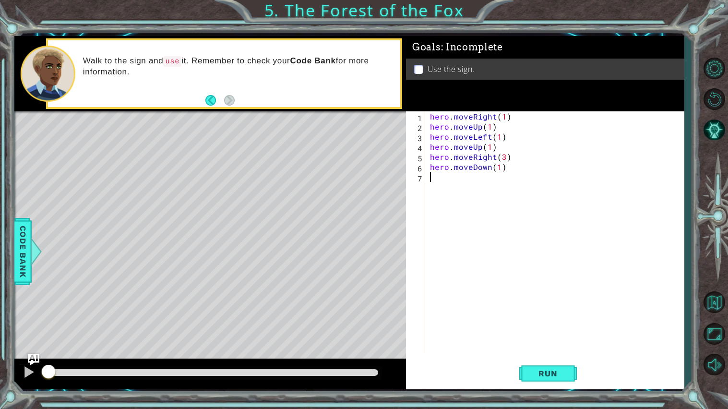
click at [470, 185] on div "hero . moveRight ( 1 ) hero . moveUp ( 1 ) hero . moveLeft ( 1 ) hero . moveUp …" at bounding box center [557, 242] width 258 height 262
type textarea "e"
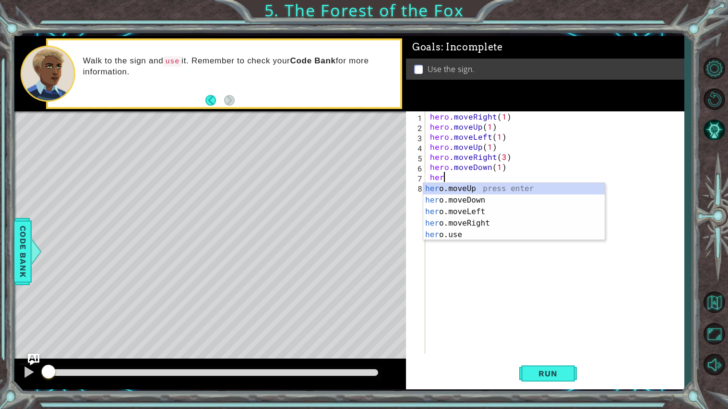
scroll to position [0, 0]
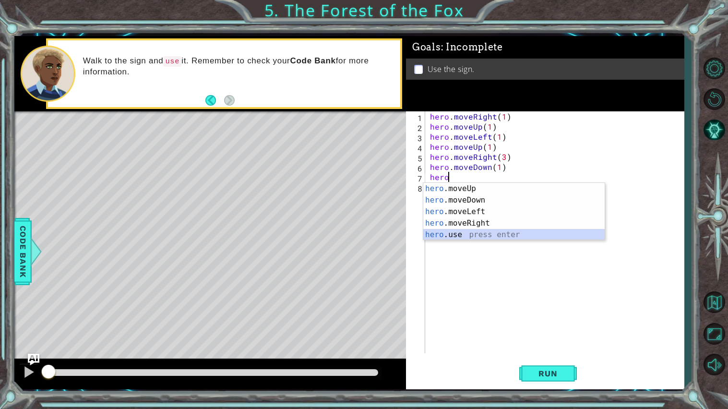
click at [454, 237] on div "hero .moveUp press enter hero .moveDown press enter hero .moveLeft press enter …" at bounding box center [513, 223] width 181 height 81
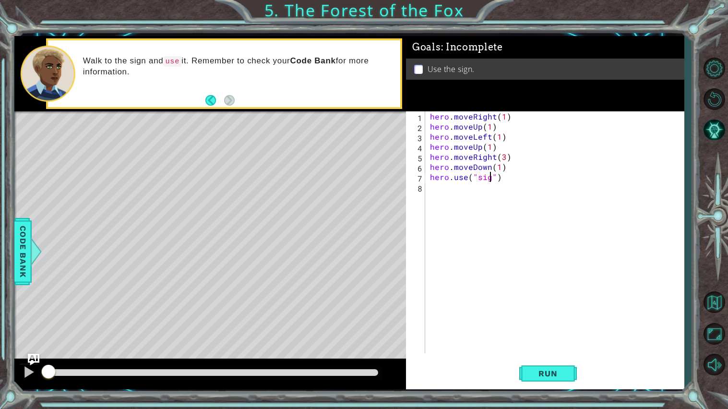
type textarea "hero.use("sign")"
click at [496, 190] on div "hero . moveRight ( 1 ) hero . moveUp ( 1 ) hero . moveLeft ( 1 ) hero . moveUp …" at bounding box center [557, 242] width 258 height 262
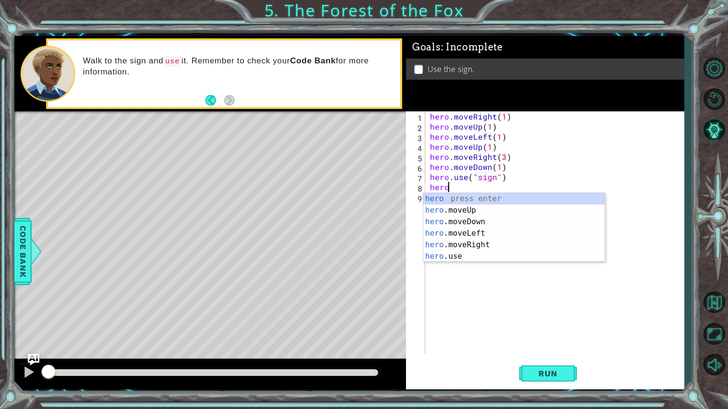
scroll to position [0, 0]
click at [466, 242] on div "hero press enter hero .moveUp press enter hero .moveDown press enter hero .move…" at bounding box center [513, 239] width 181 height 92
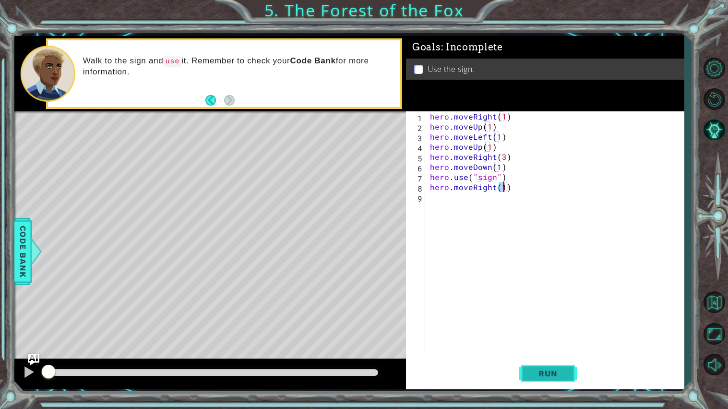
type textarea "hero.moveRight(1)"
click at [537, 379] on button "Run" at bounding box center [548, 373] width 58 height 28
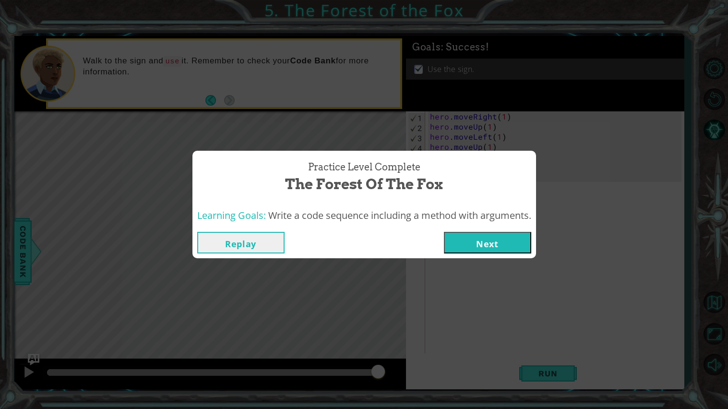
click at [489, 240] on button "Next" at bounding box center [487, 243] width 87 height 22
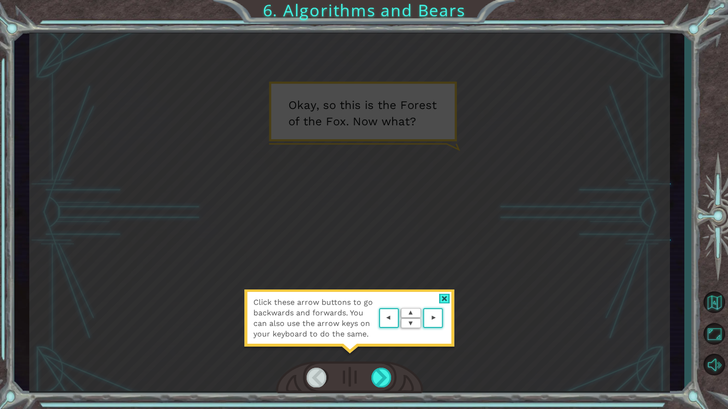
click at [447, 300] on div at bounding box center [444, 299] width 11 height 10
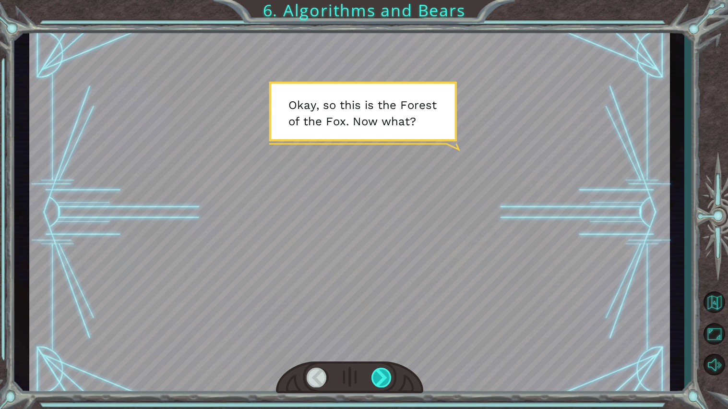
click at [381, 378] on div at bounding box center [381, 377] width 21 height 20
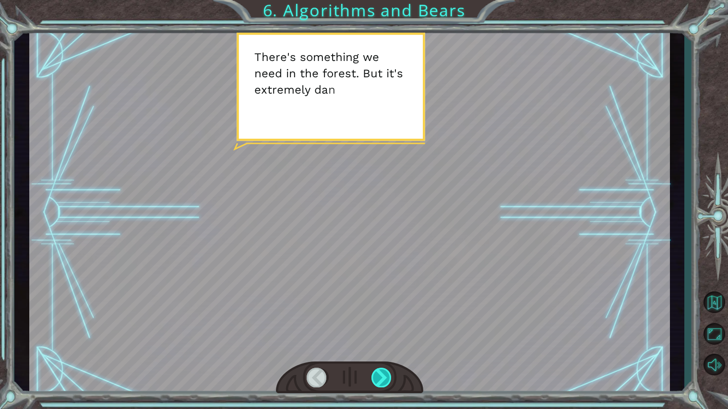
click at [380, 379] on div at bounding box center [381, 377] width 21 height 20
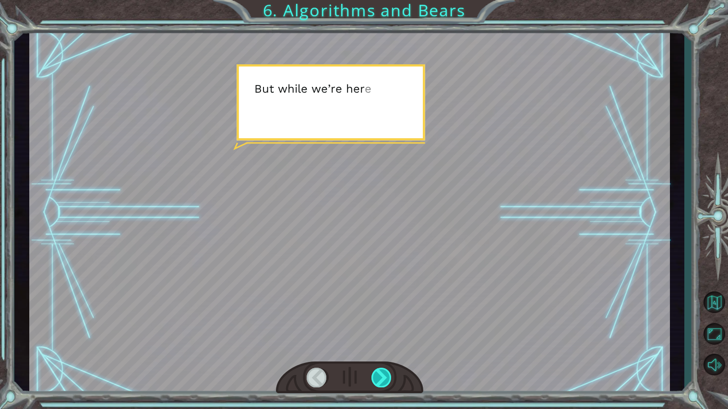
click at [380, 379] on div at bounding box center [381, 377] width 21 height 20
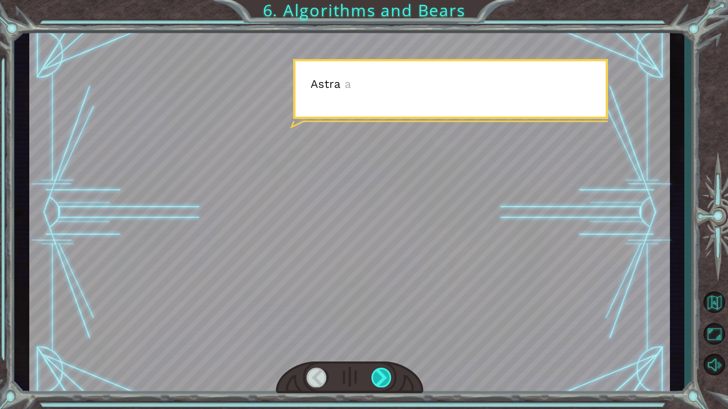
click at [380, 379] on div at bounding box center [381, 377] width 21 height 20
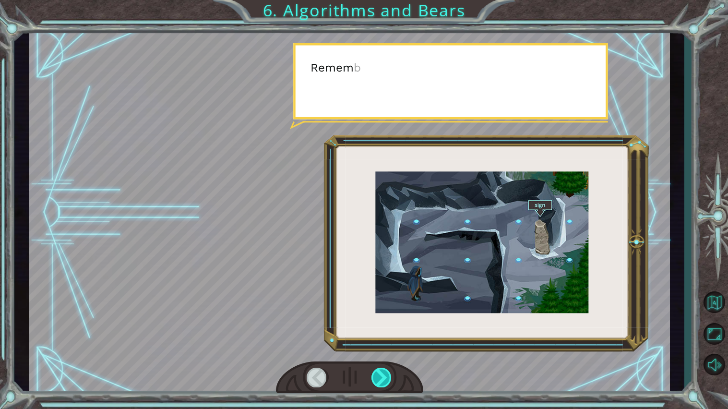
click at [380, 379] on div at bounding box center [381, 377] width 21 height 20
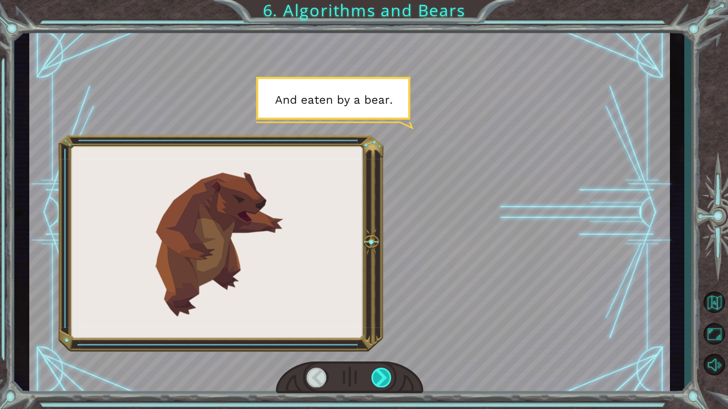
click at [380, 379] on div at bounding box center [381, 377] width 21 height 20
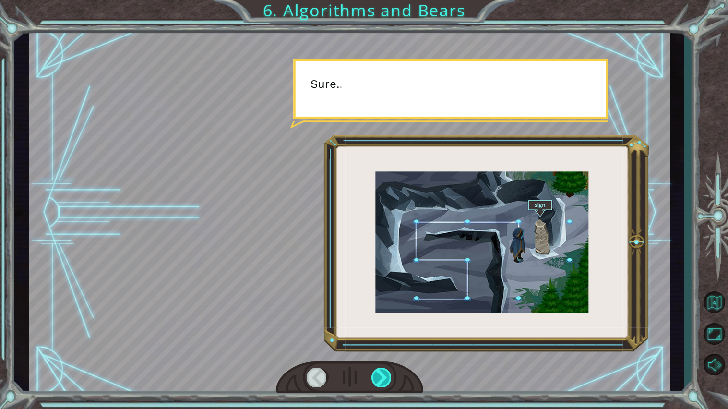
click at [380, 379] on div at bounding box center [381, 377] width 21 height 20
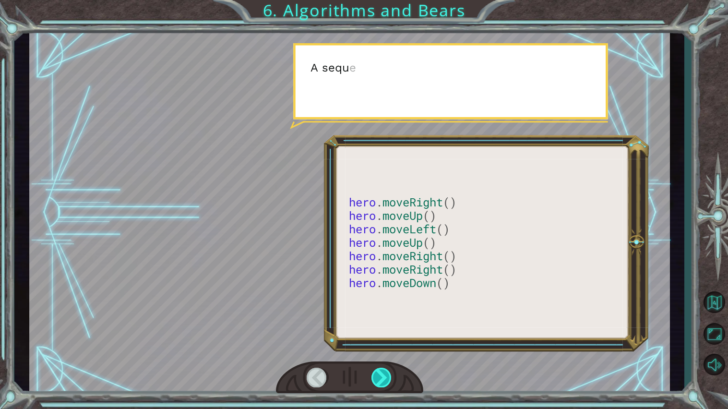
click at [380, 379] on div at bounding box center [381, 377] width 21 height 20
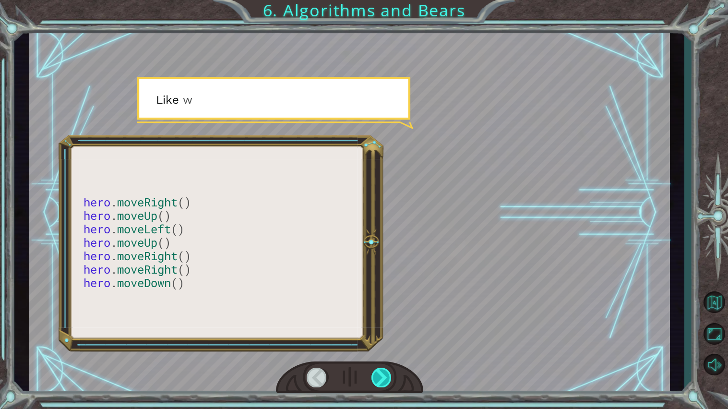
click at [380, 379] on div at bounding box center [381, 377] width 21 height 20
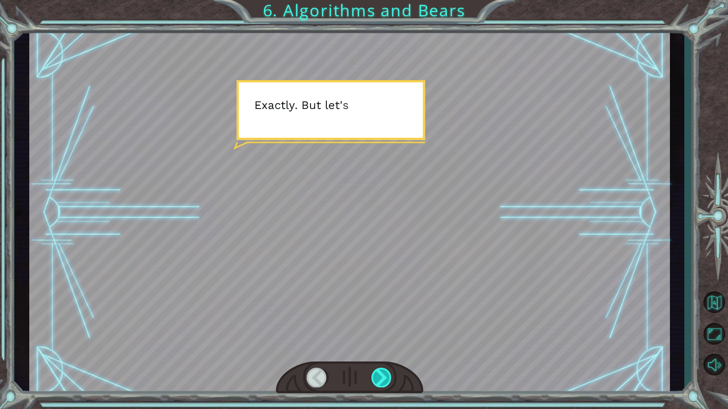
click at [380, 379] on div at bounding box center [381, 377] width 21 height 20
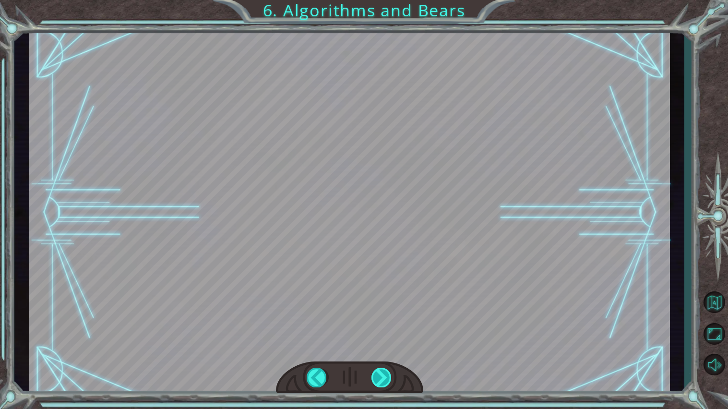
click at [380, 379] on div at bounding box center [381, 377] width 21 height 20
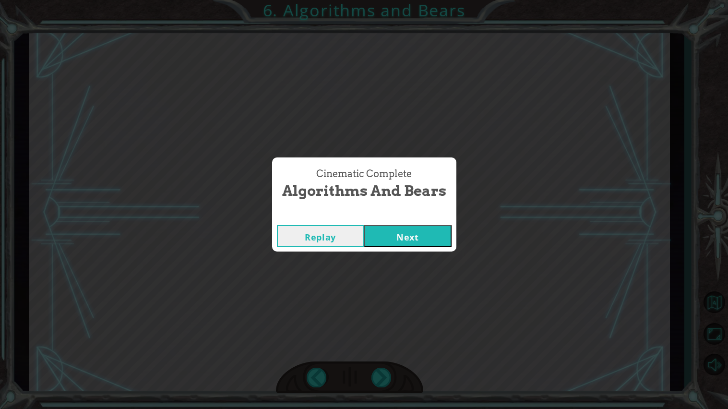
click at [390, 243] on button "Next" at bounding box center [407, 236] width 87 height 22
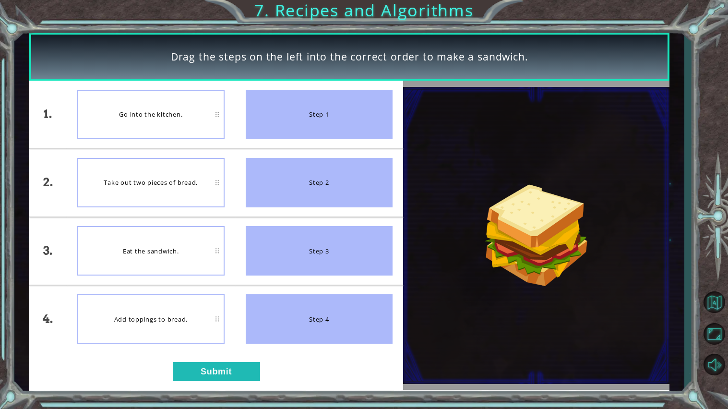
click at [173, 132] on div "Go into the kitchen." at bounding box center [150, 114] width 147 height 49
click at [312, 116] on div "Step 1" at bounding box center [319, 114] width 147 height 49
click at [231, 370] on button "Submit" at bounding box center [216, 371] width 87 height 19
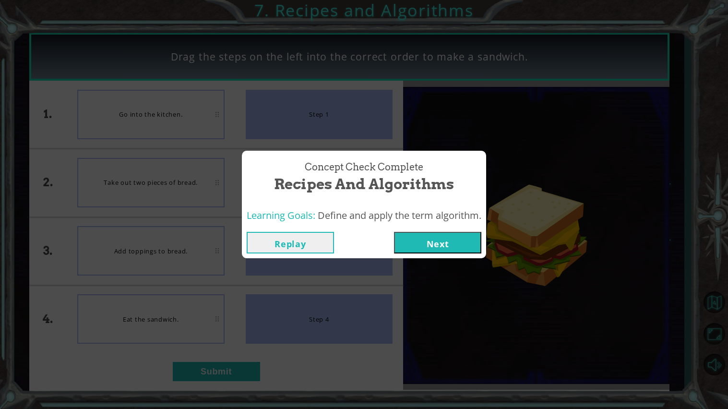
click at [445, 242] on button "Next" at bounding box center [437, 243] width 87 height 22
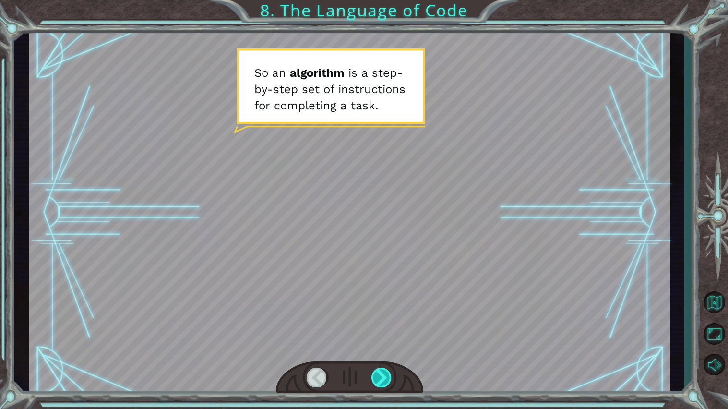
click at [382, 370] on div at bounding box center [381, 377] width 21 height 20
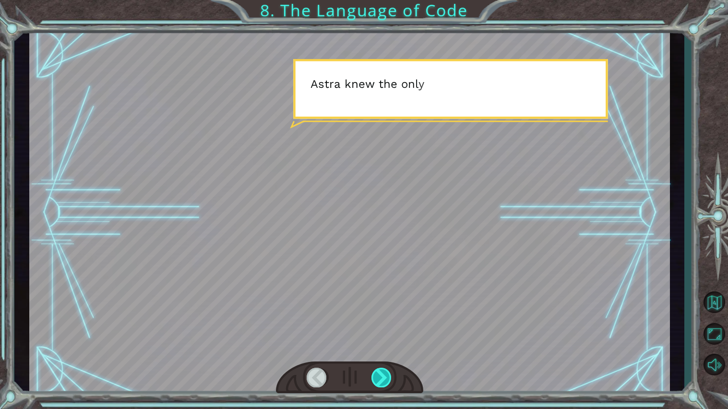
click at [386, 374] on div at bounding box center [381, 377] width 21 height 20
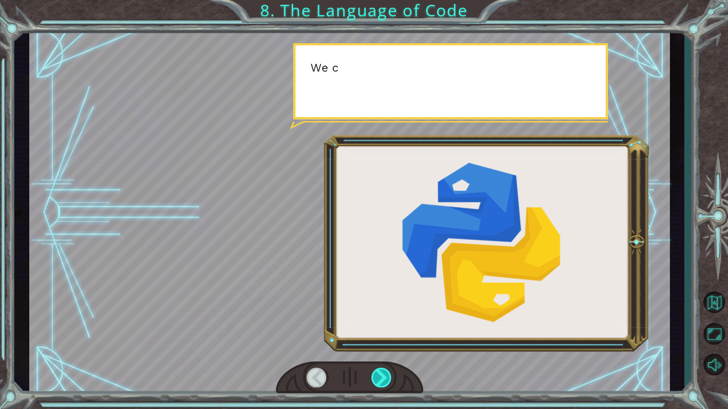
click at [386, 374] on div at bounding box center [381, 377] width 21 height 20
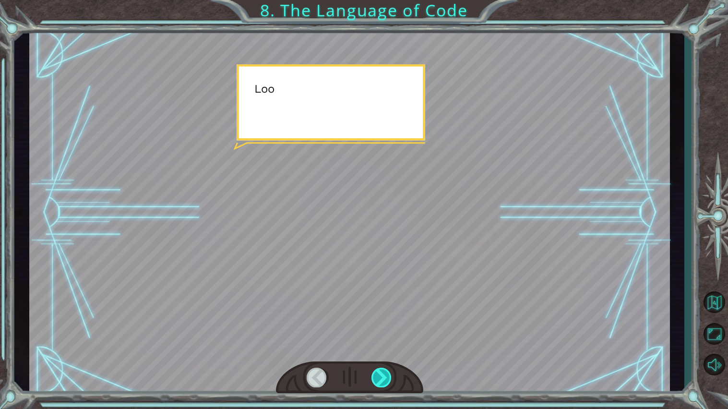
click at [386, 374] on div at bounding box center [381, 377] width 21 height 20
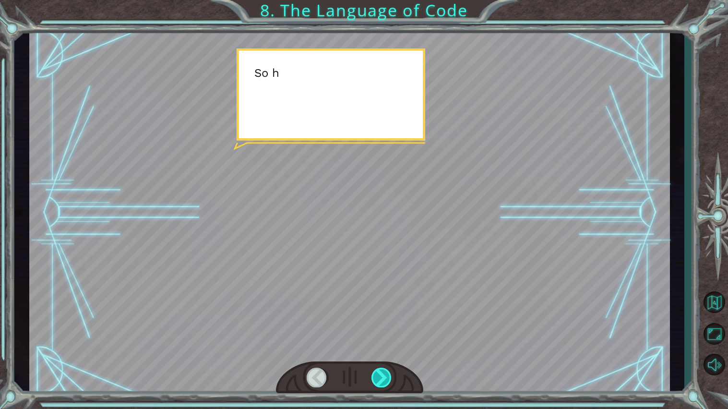
click at [386, 374] on div at bounding box center [381, 377] width 21 height 20
click at [386, 0] on div "S o a n a l g o r i t h m i s a s t e p - b y - s t e p s e t o f i n s t r u c…" at bounding box center [364, 0] width 728 height 0
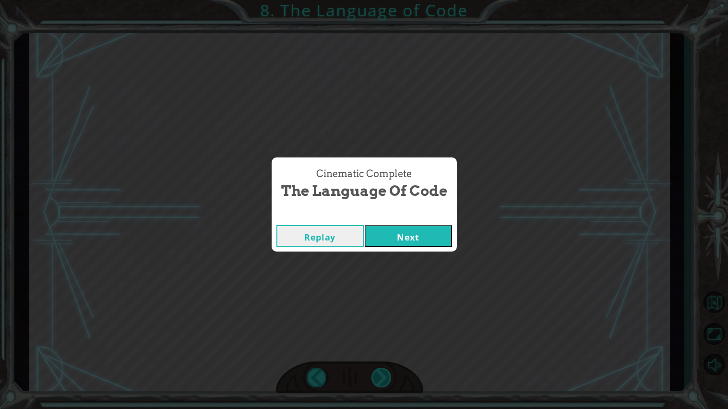
click at [386, 374] on div "Cinematic Complete The Language of Code Replay Next" at bounding box center [364, 204] width 728 height 409
click at [415, 225] on button "Next" at bounding box center [408, 236] width 87 height 22
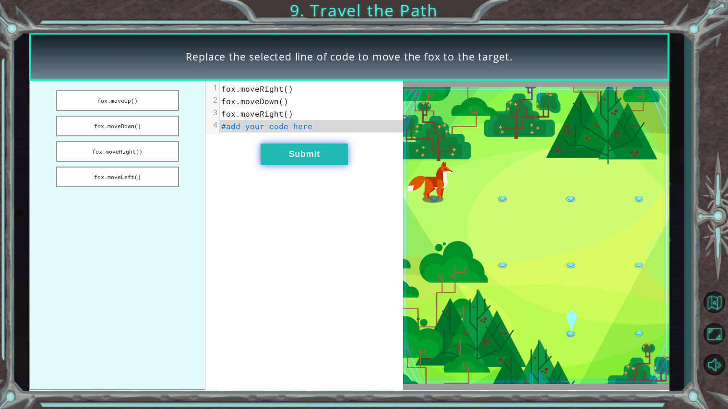
click at [288, 153] on button "Submit" at bounding box center [304, 154] width 87 height 22
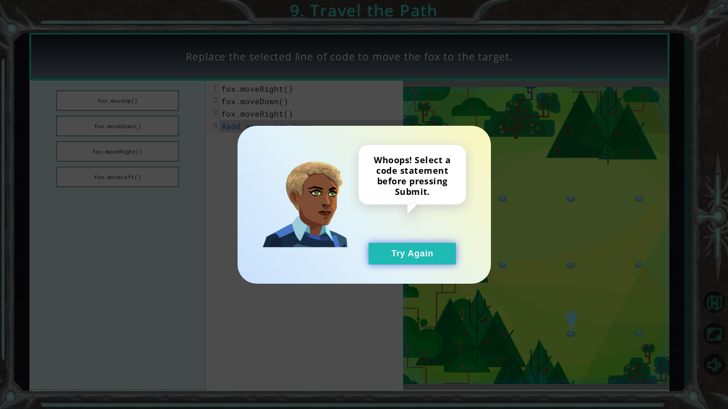
click at [407, 249] on button "Try Again" at bounding box center [411, 254] width 87 height 22
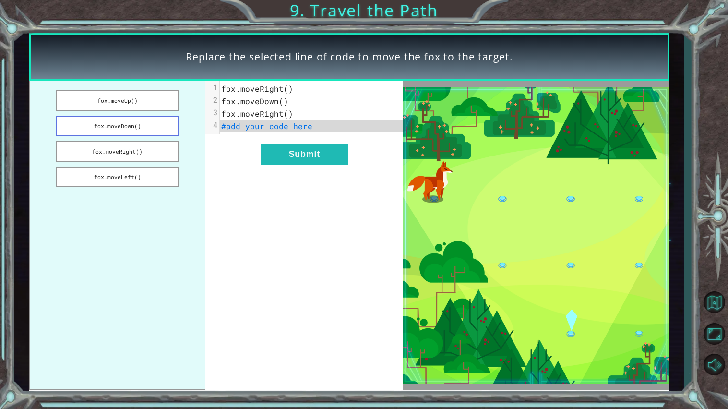
click at [119, 123] on button "fox.moveDown()" at bounding box center [117, 126] width 123 height 21
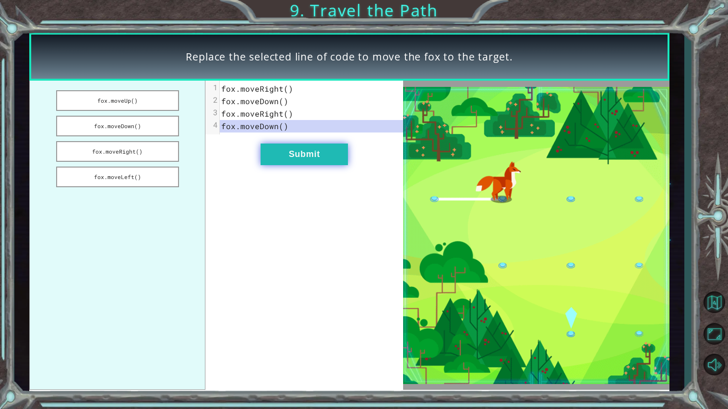
click at [285, 155] on button "Submit" at bounding box center [304, 154] width 87 height 22
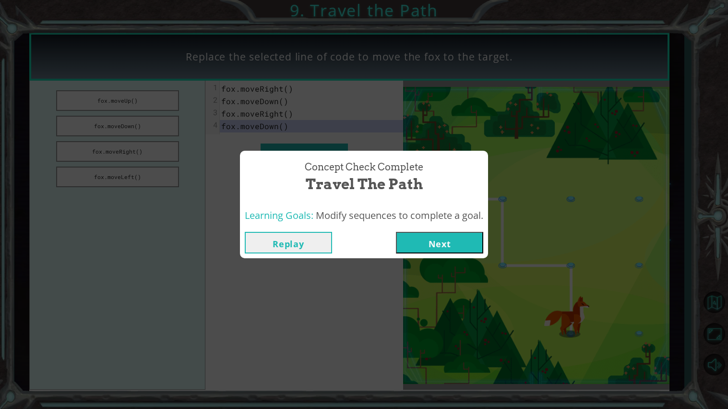
click at [442, 241] on button "Next" at bounding box center [439, 243] width 87 height 22
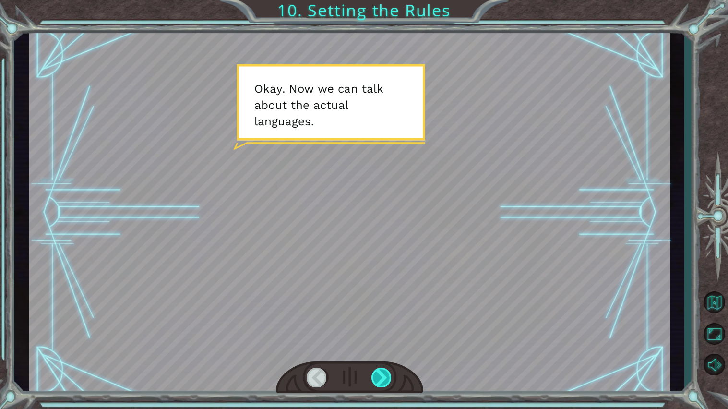
click at [389, 379] on div at bounding box center [381, 377] width 21 height 20
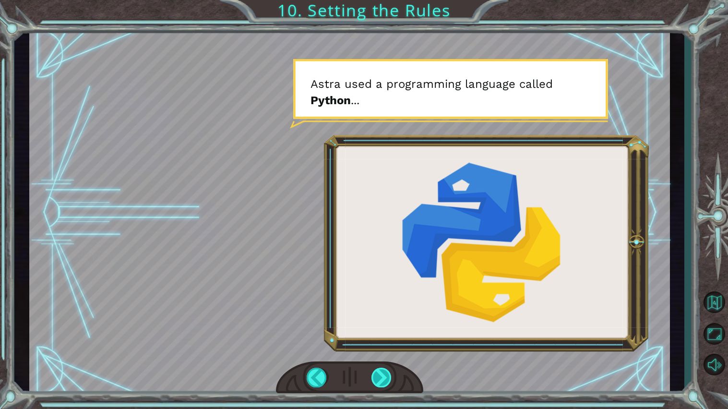
click at [388, 377] on div at bounding box center [381, 377] width 21 height 20
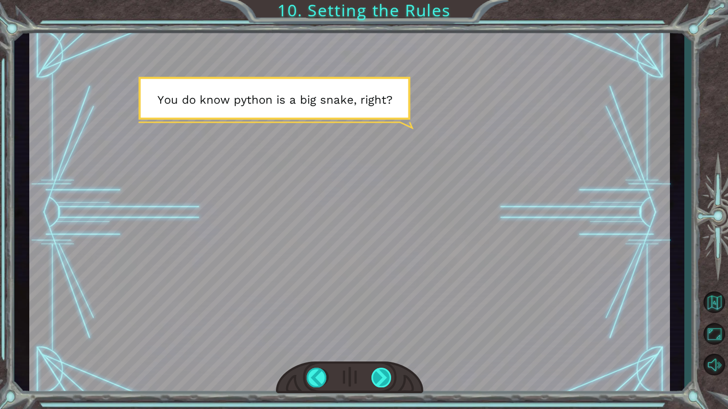
click at [388, 377] on div at bounding box center [381, 377] width 21 height 20
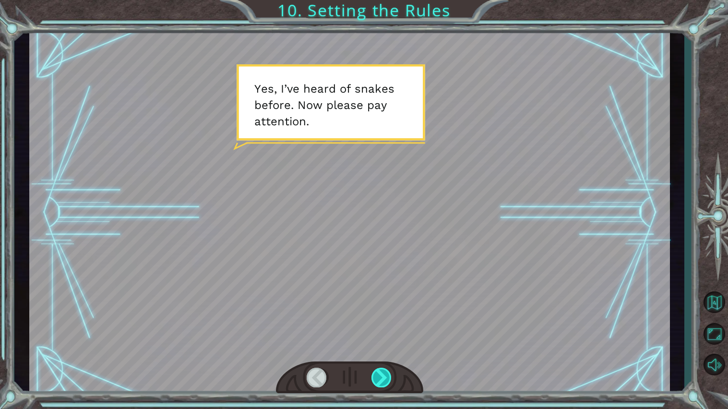
click at [388, 377] on div at bounding box center [381, 377] width 21 height 20
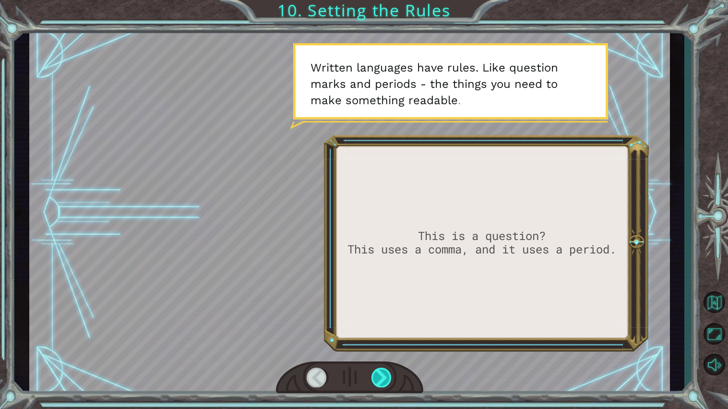
click at [388, 377] on div at bounding box center [381, 377] width 21 height 20
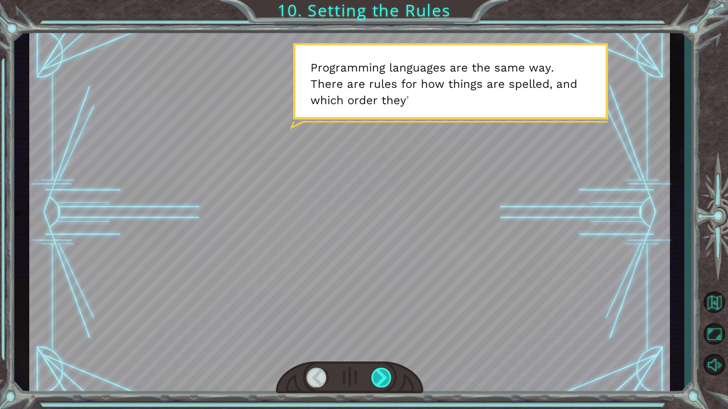
click at [388, 377] on div at bounding box center [381, 377] width 21 height 20
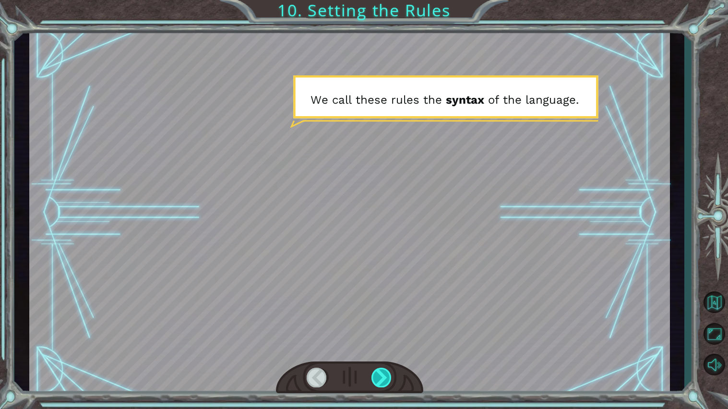
click at [388, 377] on div at bounding box center [381, 377] width 21 height 20
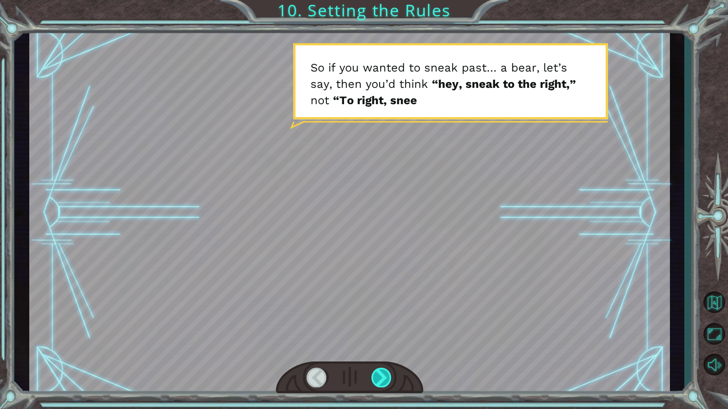
click at [388, 377] on div at bounding box center [381, 377] width 21 height 20
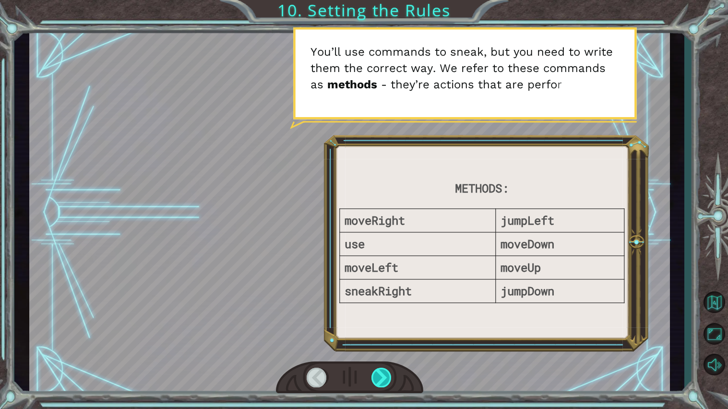
click at [388, 377] on div at bounding box center [381, 377] width 21 height 20
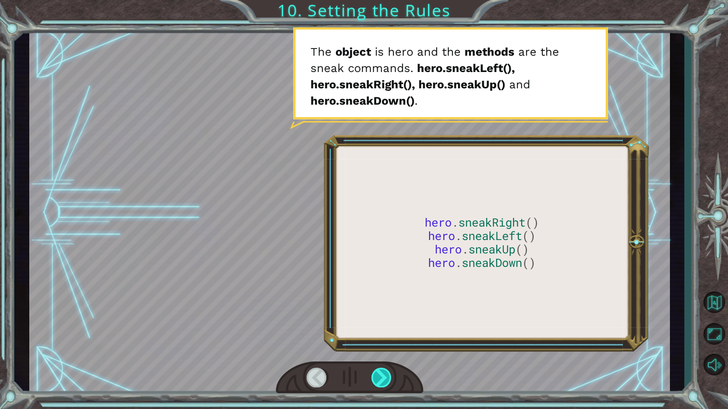
click at [379, 380] on div at bounding box center [381, 377] width 21 height 20
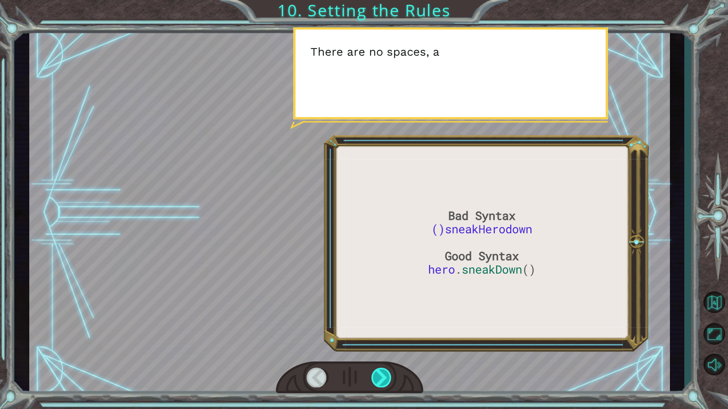
click at [379, 381] on div at bounding box center [381, 377] width 21 height 20
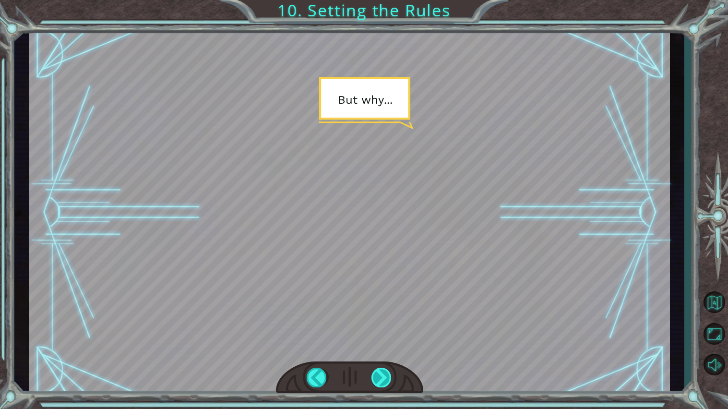
click at [379, 381] on div at bounding box center [381, 377] width 21 height 20
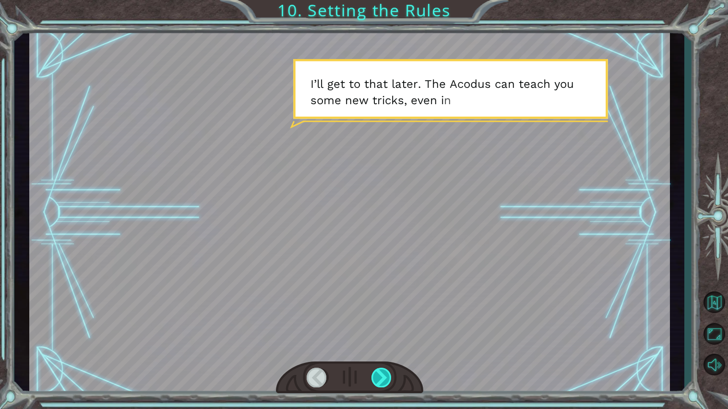
click at [379, 381] on div at bounding box center [381, 377] width 21 height 20
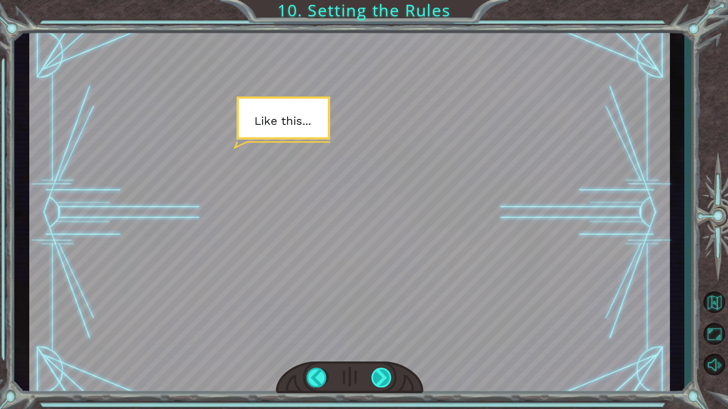
click at [379, 382] on div at bounding box center [381, 377] width 21 height 20
click at [379, 0] on div "Bad Syntax ()sneakHerodown Good Syntax hero . sneakDown () O k a y . N o w w e …" at bounding box center [364, 0] width 728 height 0
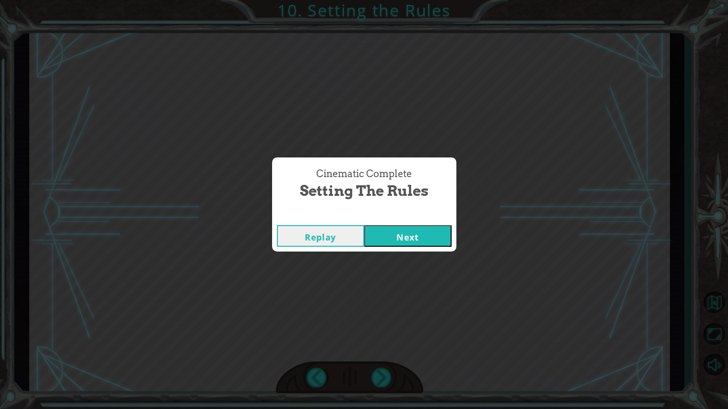
click at [405, 245] on button "Next" at bounding box center [407, 236] width 87 height 22
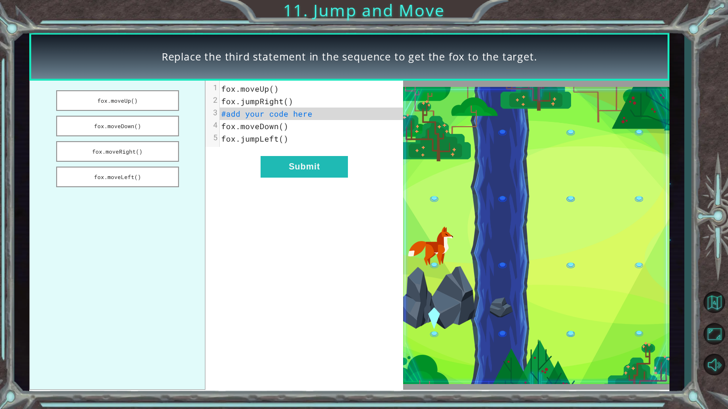
click at [263, 112] on span "#add your code here" at bounding box center [266, 113] width 91 height 10
click at [333, 111] on pre "#add your code here" at bounding box center [311, 113] width 183 height 12
click at [147, 99] on button "fox.moveUp()" at bounding box center [117, 100] width 123 height 21
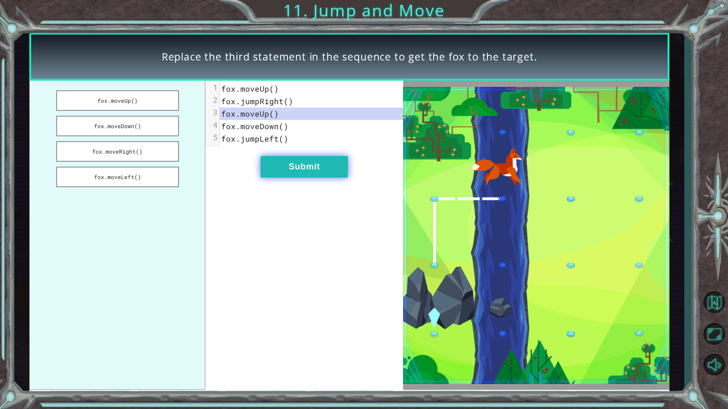
click at [289, 168] on button "Submit" at bounding box center [304, 167] width 87 height 22
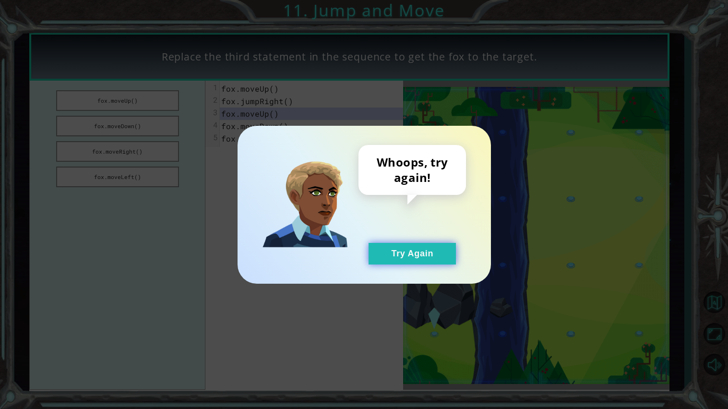
click at [411, 246] on button "Try Again" at bounding box center [411, 254] width 87 height 22
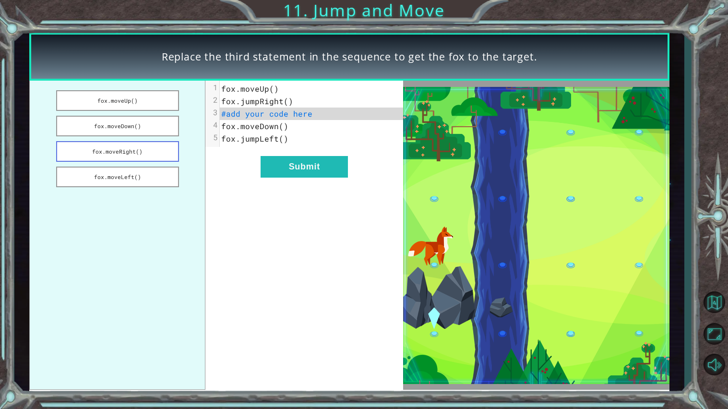
click at [92, 146] on button "fox.moveRight()" at bounding box center [117, 151] width 123 height 21
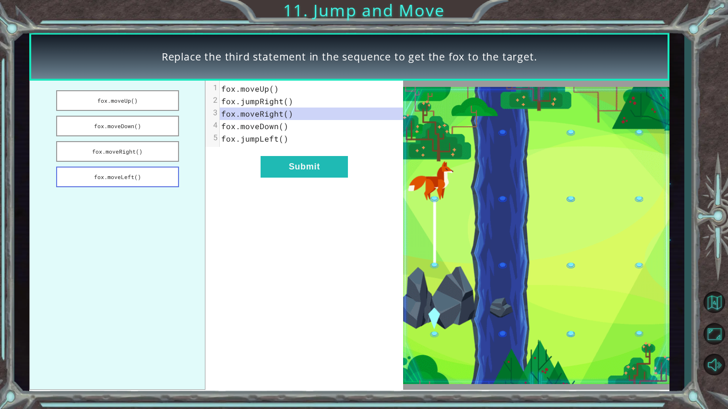
click at [148, 173] on button "fox.moveLeft()" at bounding box center [117, 176] width 123 height 21
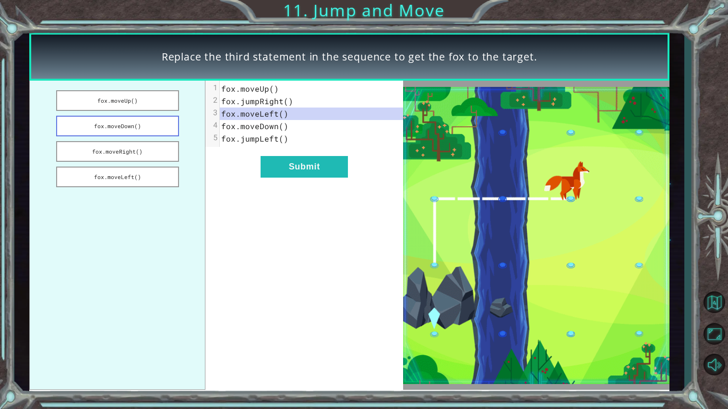
click at [137, 119] on button "fox.moveDown()" at bounding box center [117, 126] width 123 height 21
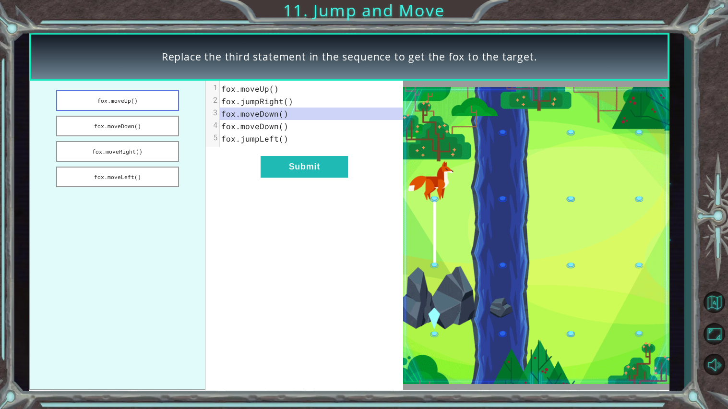
click at [149, 104] on button "fox.moveUp()" at bounding box center [117, 100] width 123 height 21
click at [146, 170] on button "fox.moveLeft()" at bounding box center [117, 176] width 123 height 21
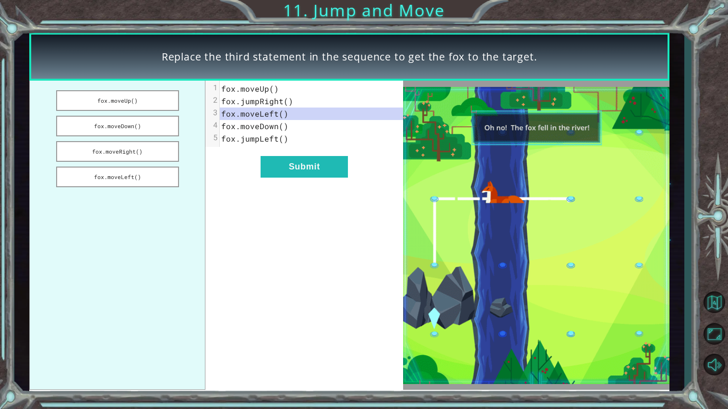
click at [247, 124] on span "fox.moveDown()" at bounding box center [254, 126] width 67 height 10
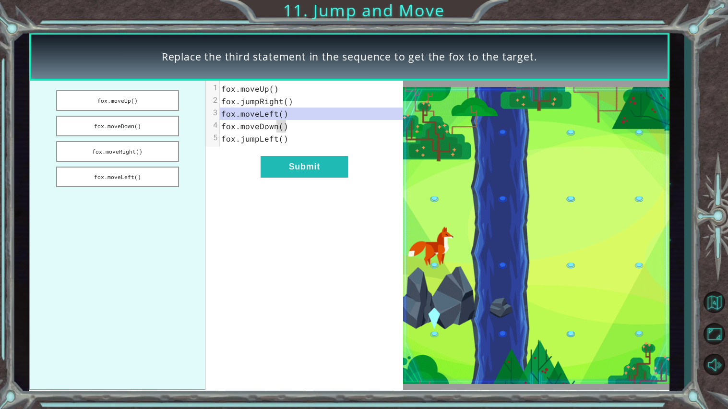
drag, startPoint x: 279, startPoint y: 130, endPoint x: 286, endPoint y: 132, distance: 7.8
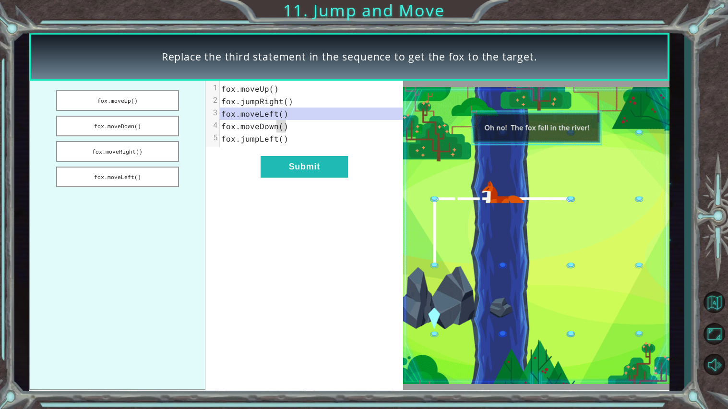
click at [286, 132] on div "1 fox.moveUp() 2 fox.jumpRight() 3 fox.moveLeft() 4 fox.moveDown() 5 fox.jumpLe…" at bounding box center [311, 114] width 183 height 62
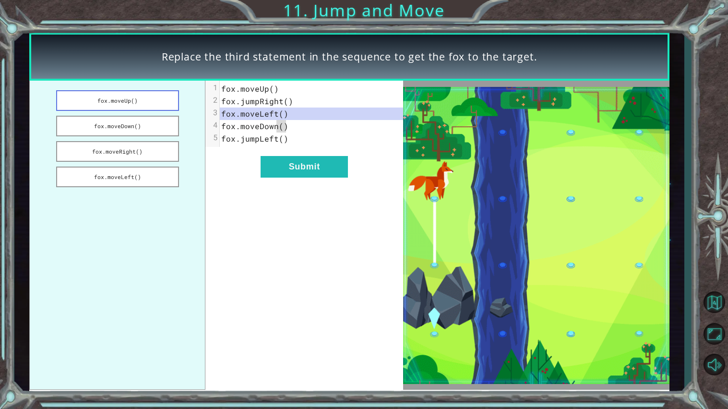
click at [146, 98] on button "fox.moveUp()" at bounding box center [117, 100] width 123 height 21
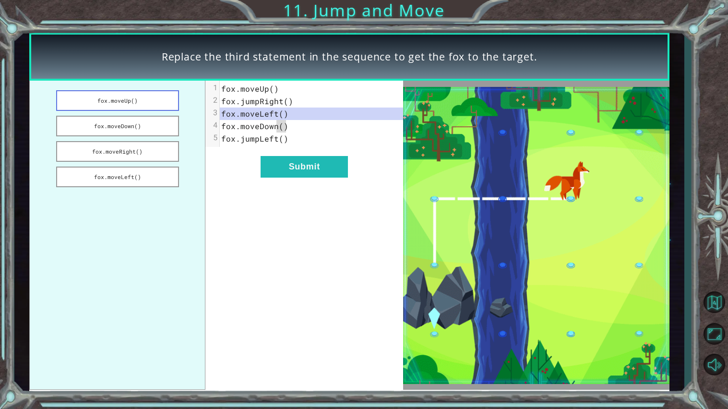
click at [151, 104] on button "fox.moveUp()" at bounding box center [117, 100] width 123 height 21
click at [149, 102] on button "fox.moveUp()" at bounding box center [117, 100] width 123 height 21
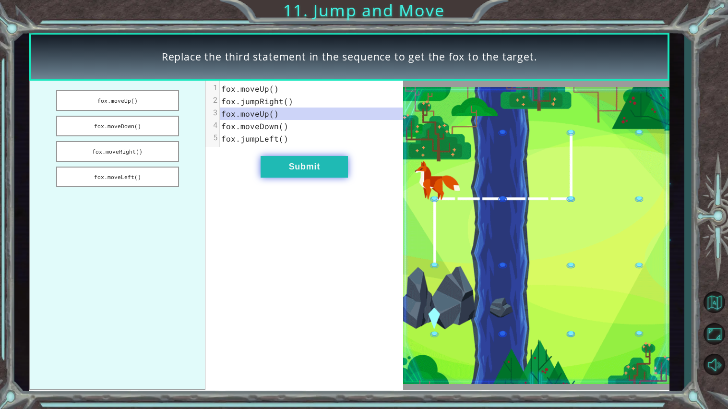
click at [311, 172] on button "Submit" at bounding box center [304, 167] width 87 height 22
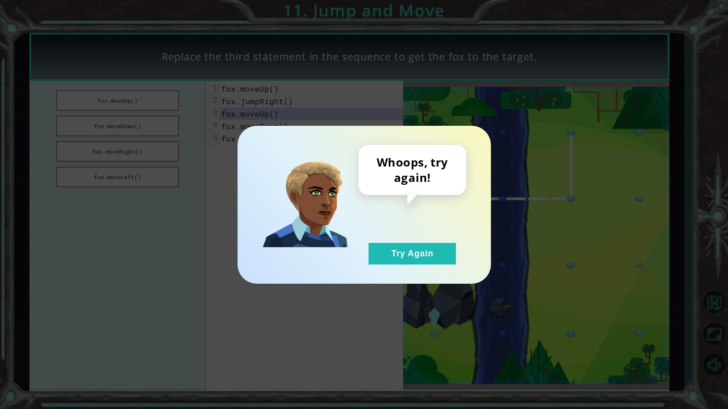
click at [386, 239] on div "Whoops, try again! Try Again" at bounding box center [411, 204] width 107 height 119
click at [386, 249] on button "Try Again" at bounding box center [411, 254] width 87 height 22
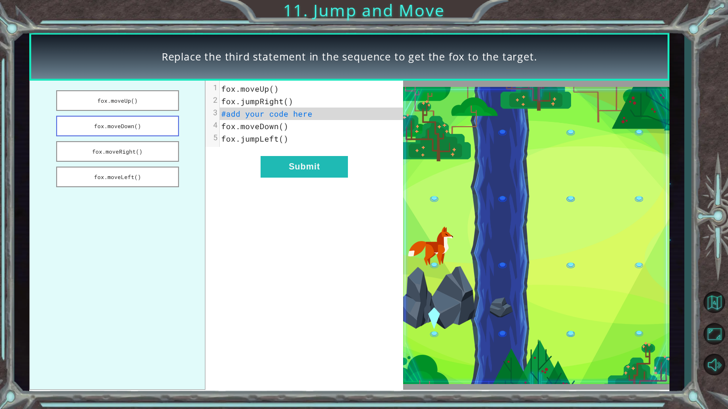
click at [116, 125] on button "fox.moveDown()" at bounding box center [117, 126] width 123 height 21
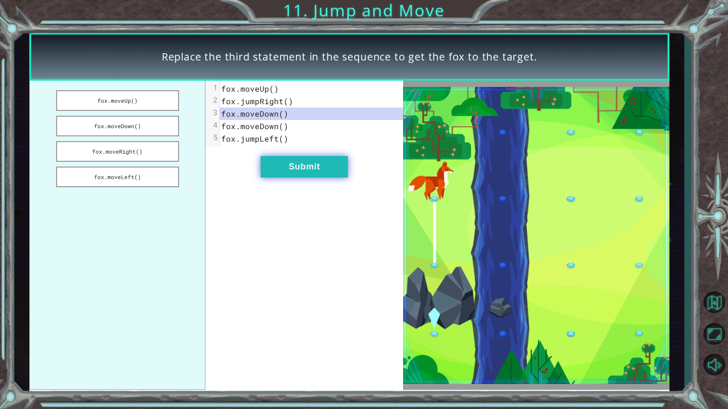
click at [303, 172] on button "Submit" at bounding box center [304, 167] width 87 height 22
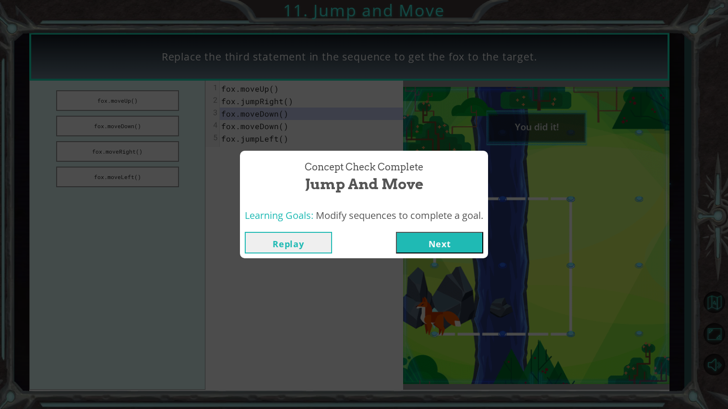
click at [441, 247] on button "Next" at bounding box center [439, 243] width 87 height 22
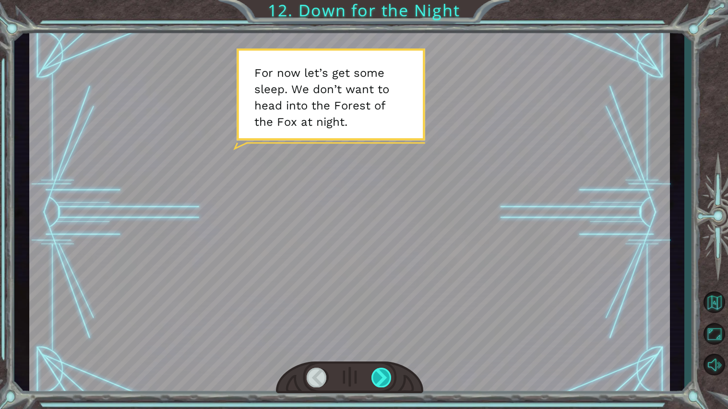
click at [379, 375] on div at bounding box center [381, 377] width 21 height 20
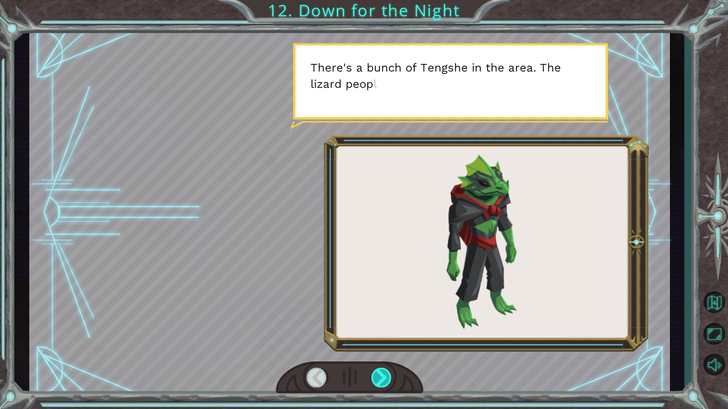
click at [384, 378] on div at bounding box center [381, 377] width 21 height 20
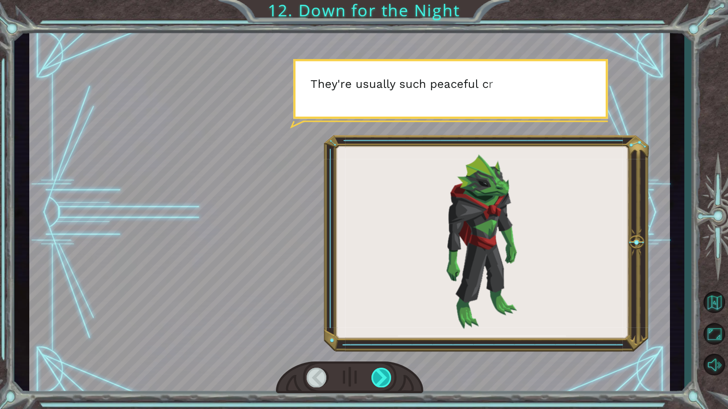
click at [384, 378] on div at bounding box center [381, 377] width 21 height 20
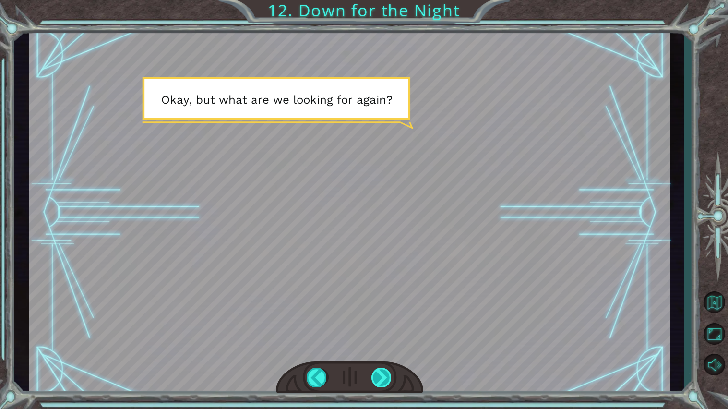
click at [389, 370] on div at bounding box center [381, 377] width 21 height 20
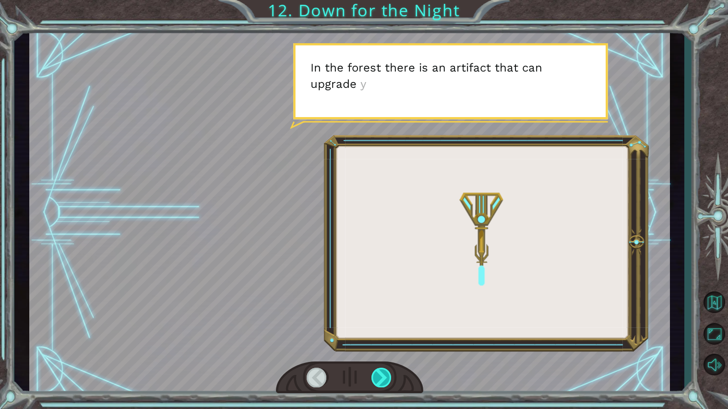
click at [389, 373] on div at bounding box center [381, 377] width 21 height 20
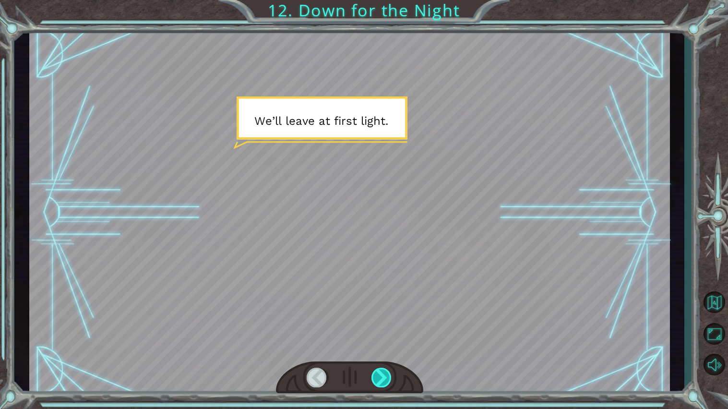
click at [389, 371] on div at bounding box center [381, 377] width 21 height 20
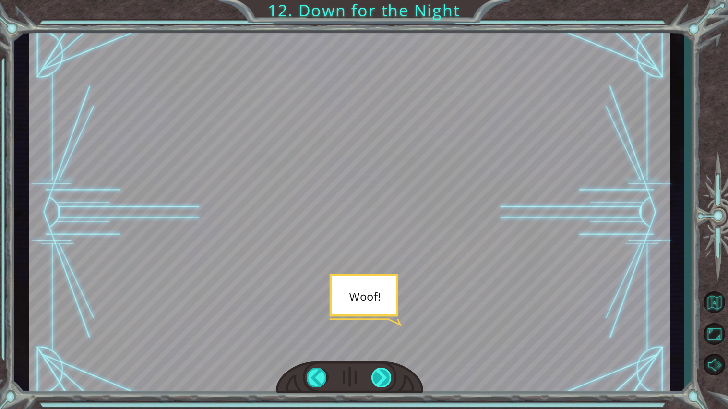
click at [389, 371] on div at bounding box center [381, 377] width 21 height 20
